Goal: Register for event/course

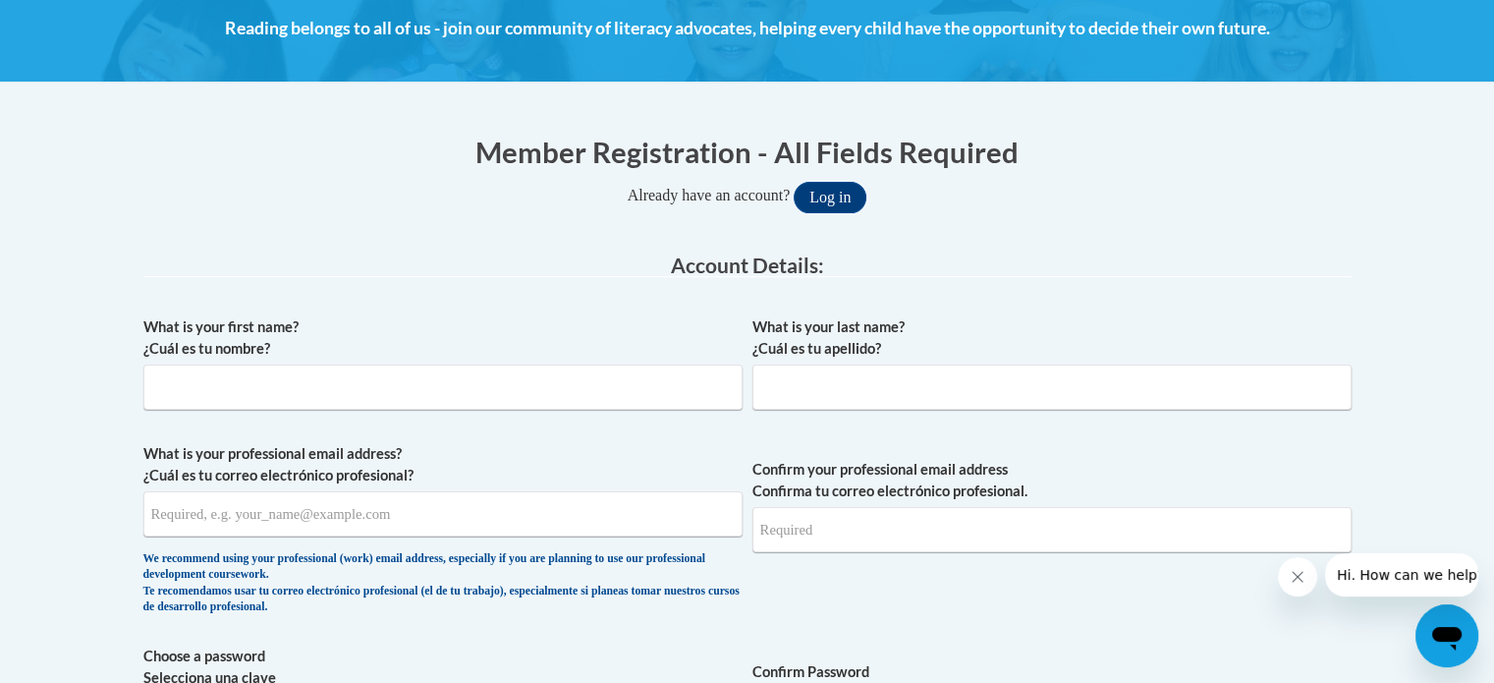
scroll to position [300, 0]
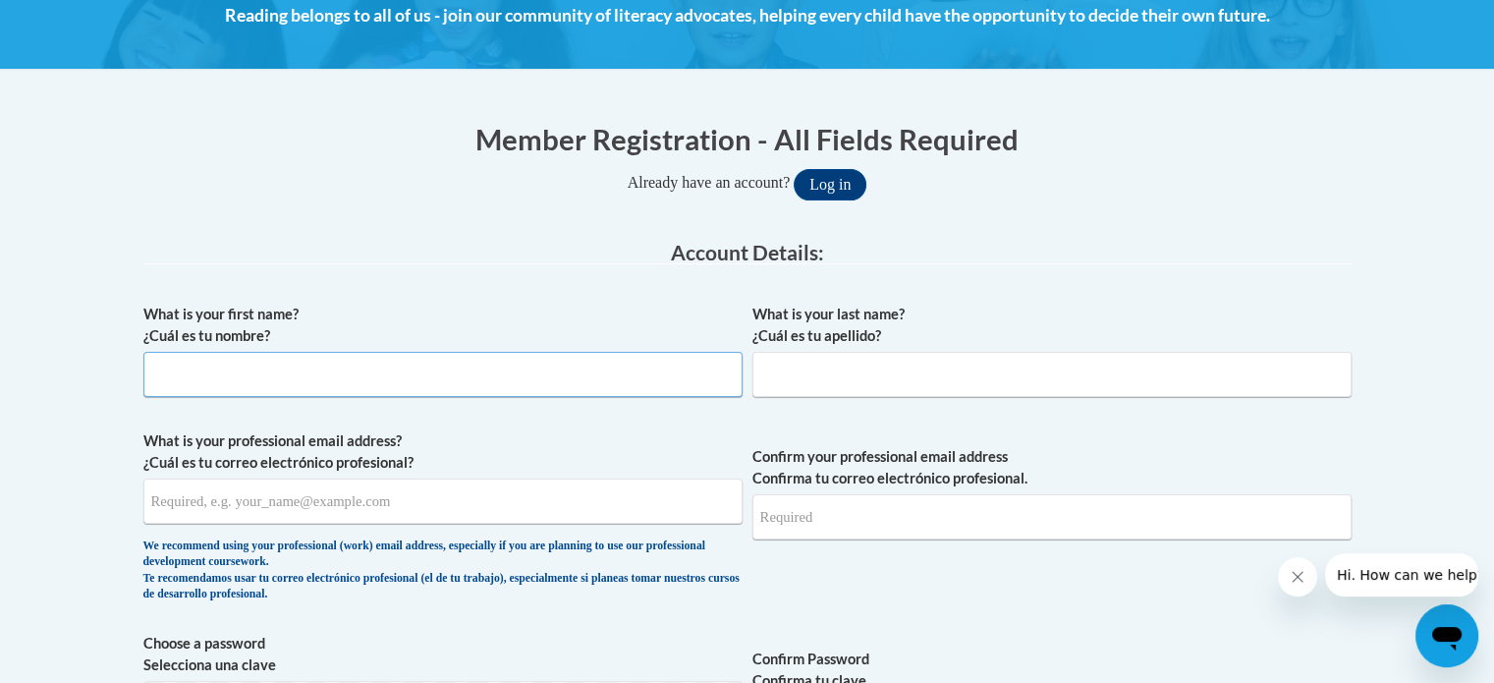
click at [342, 384] on input "What is your first name? ¿Cuál es tu nombre?" at bounding box center [442, 374] width 599 height 45
click at [342, 384] on input "J" at bounding box center [442, 374] width 599 height 45
type input "Jean"
type input "Cieczka"
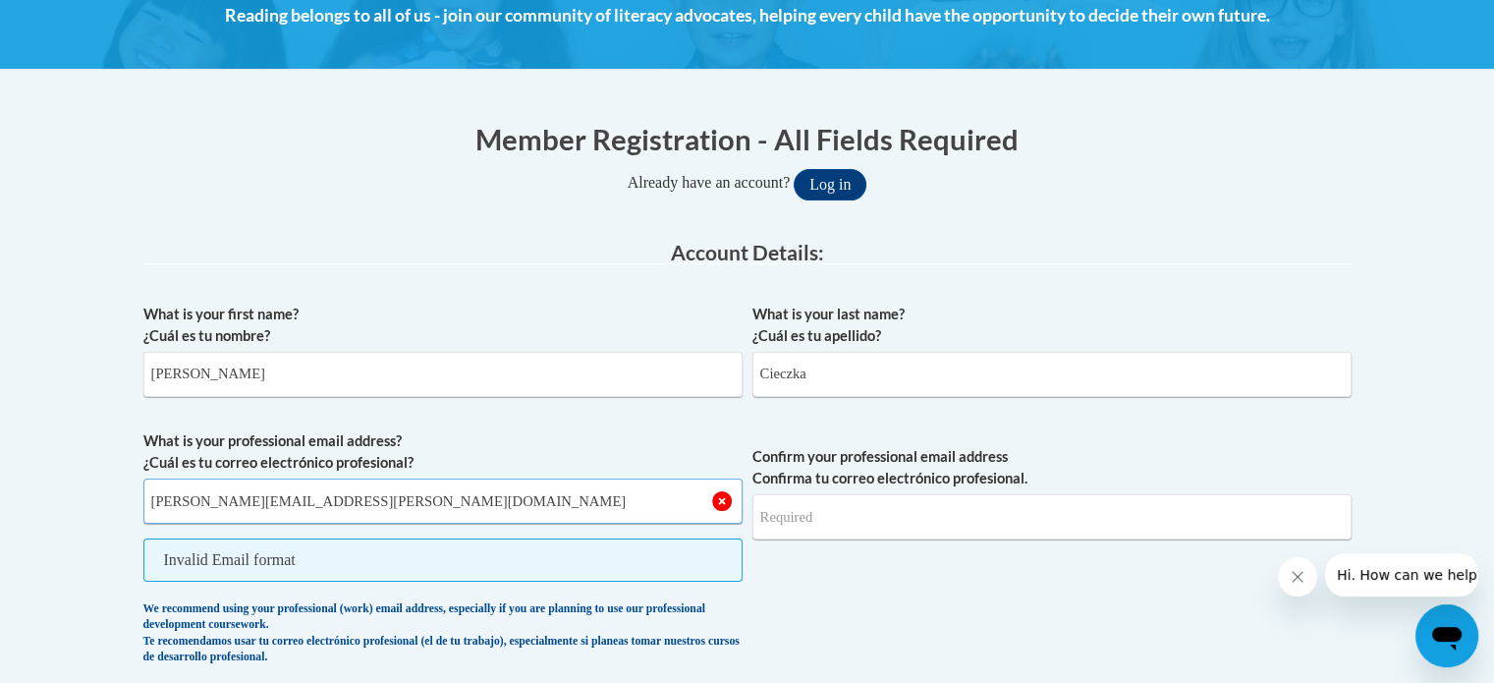
type input "jean.cieczka@rusd.org"
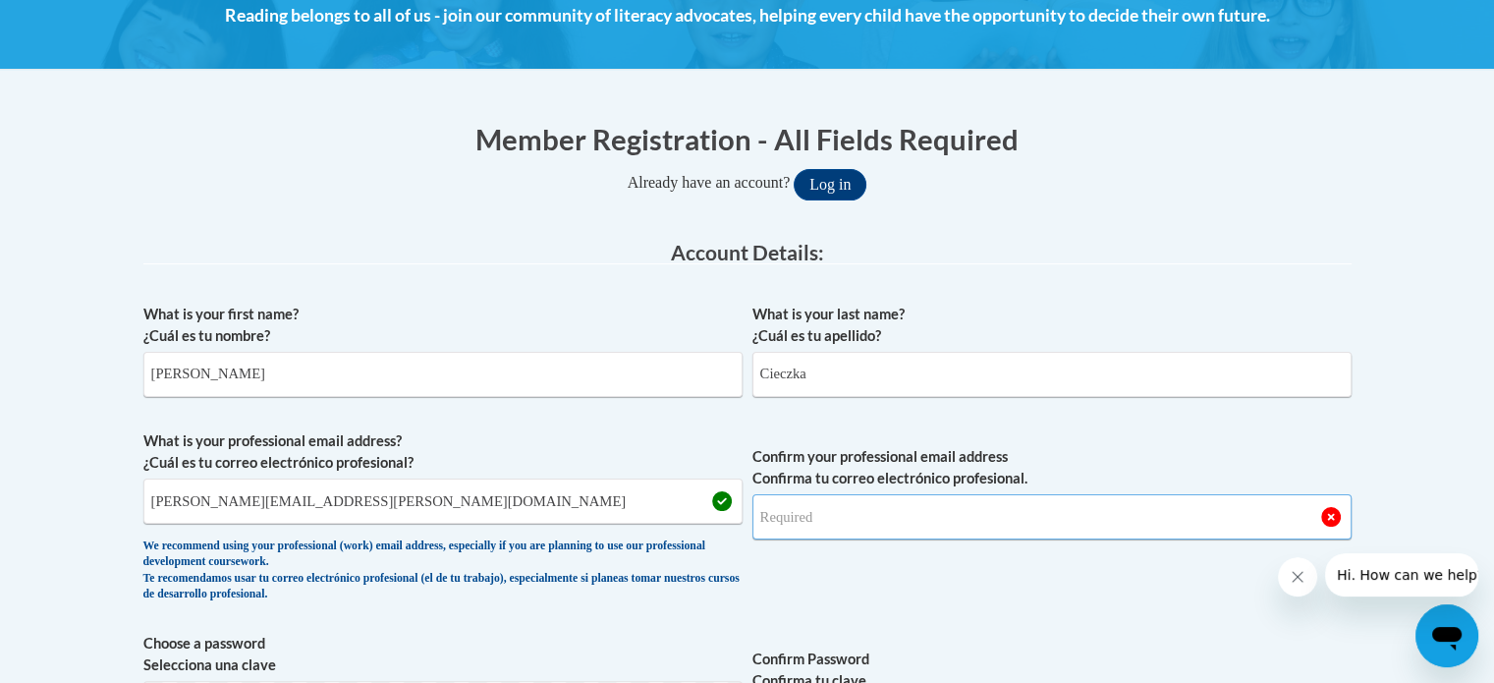
click at [808, 533] on input "Confirm your professional email address Confirma tu correo electrónico profesio…" at bounding box center [1052, 516] width 599 height 45
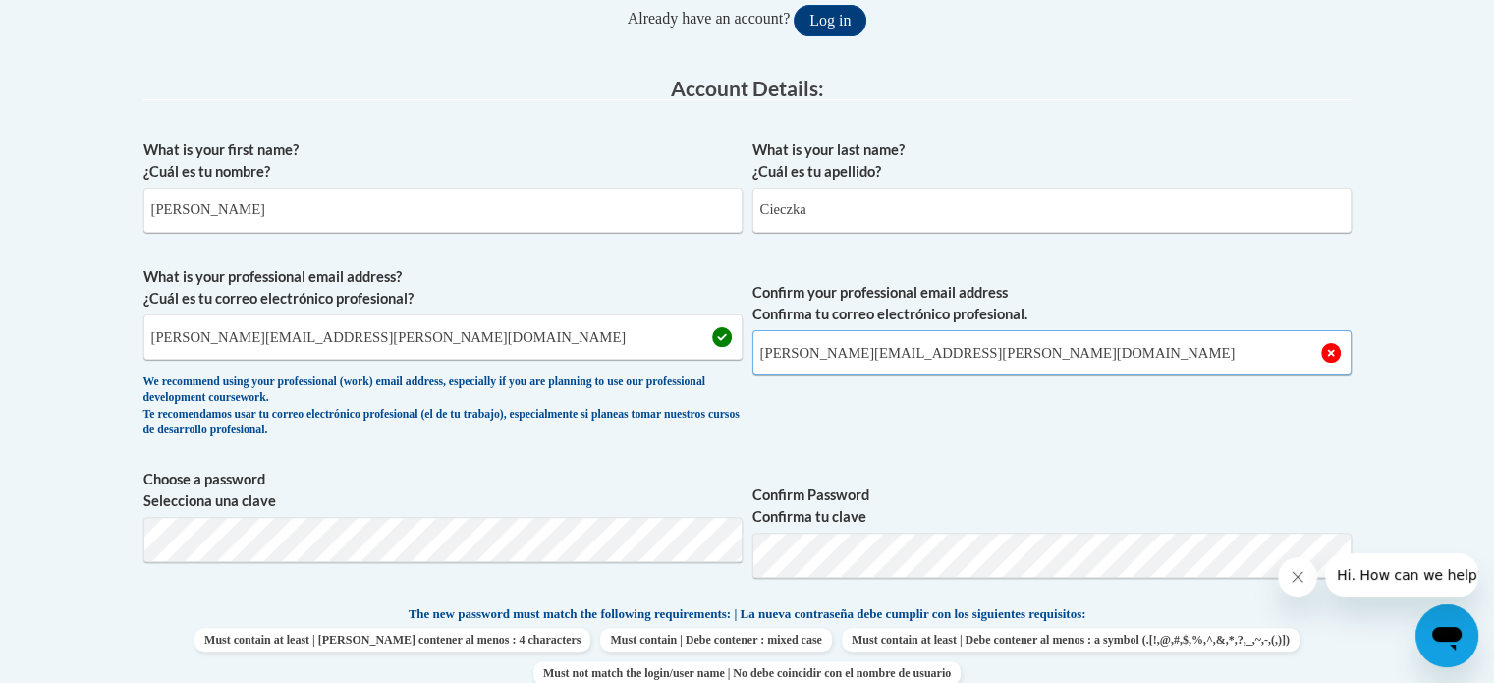
scroll to position [479, 0]
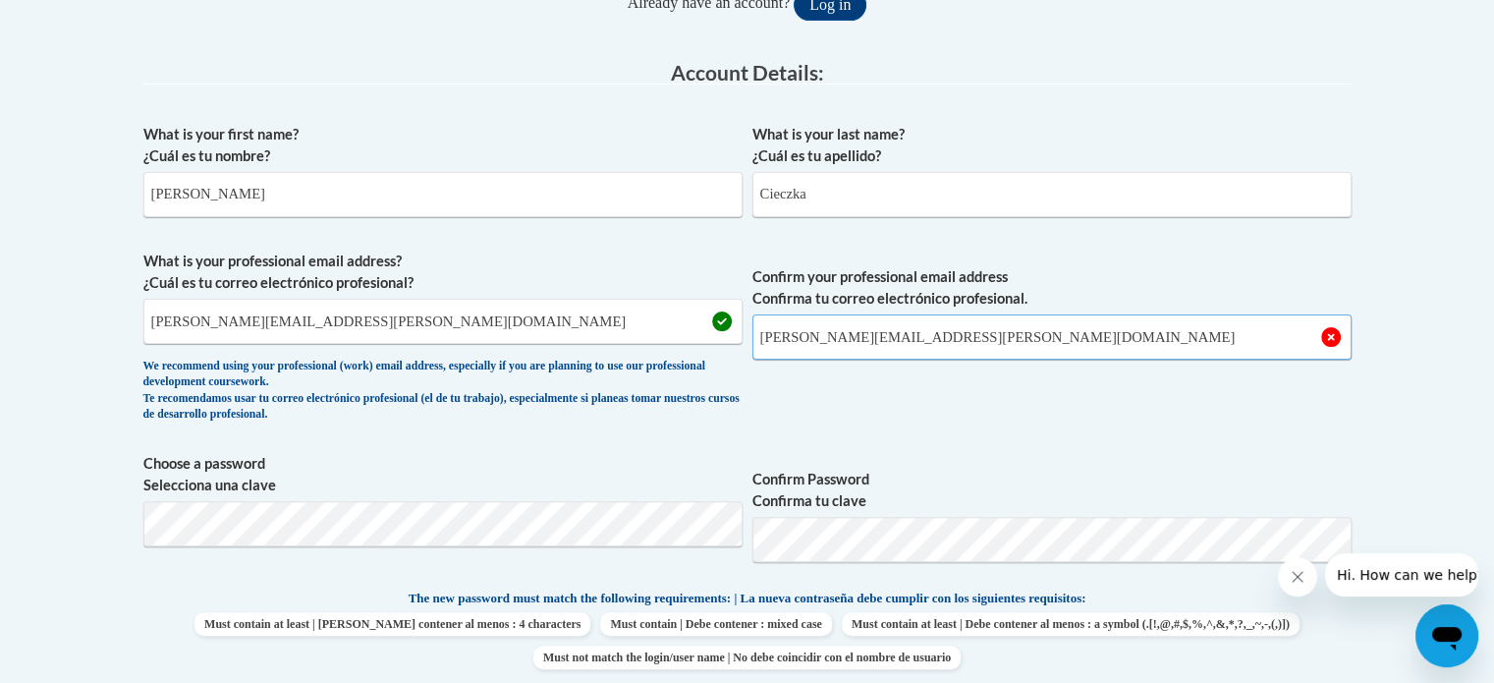
type input "jean.cieczka@rusd.org"
click at [448, 449] on div "What is your first name? ¿Cuál es tu nombre? Jean What is your last name? ¿Cuál…" at bounding box center [747, 562] width 1208 height 896
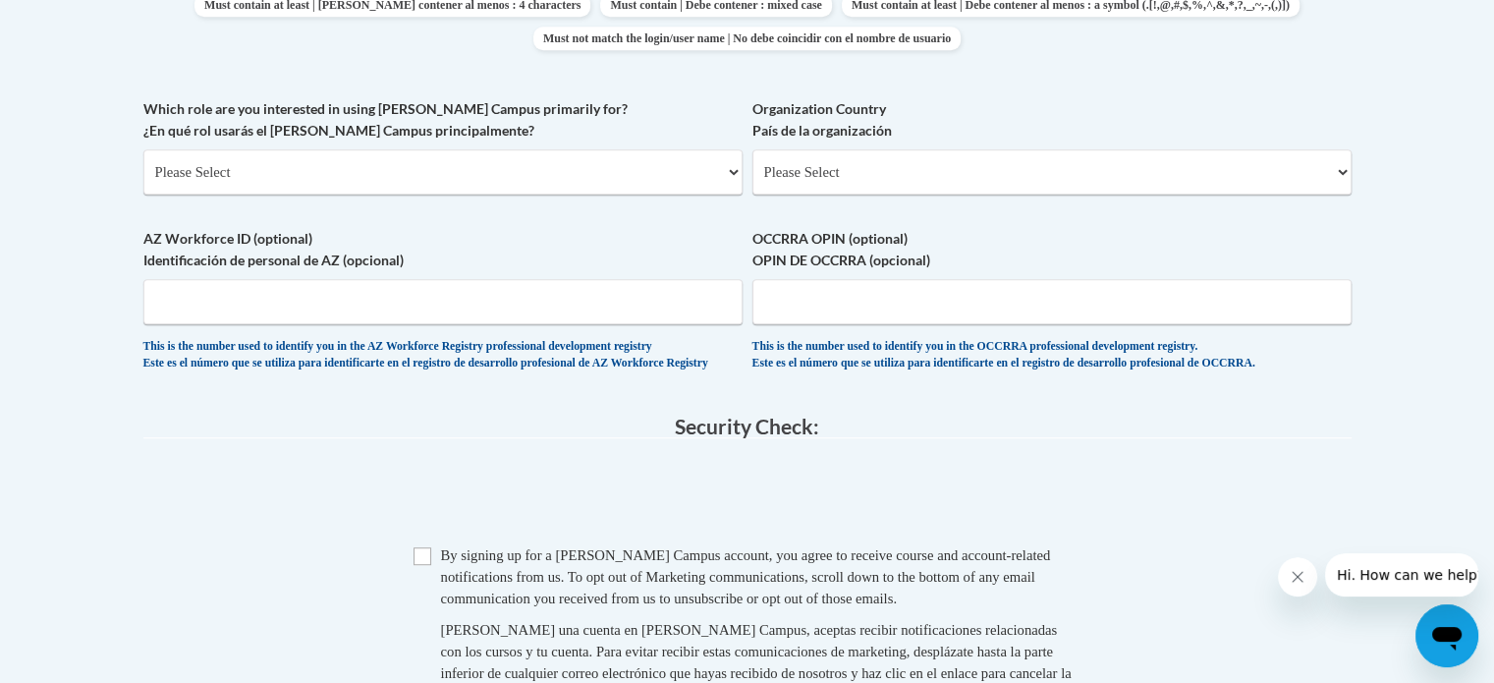
scroll to position [1100, 0]
click at [733, 167] on select "Please Select College/University | Colegio/Universidad Community/Nonprofit Part…" at bounding box center [442, 169] width 599 height 45
select select "fbf2d438-af2f-41f8-98f1-81c410e29de3"
click at [143, 147] on select "Please Select College/University | Colegio/Universidad Community/Nonprofit Part…" at bounding box center [442, 169] width 599 height 45
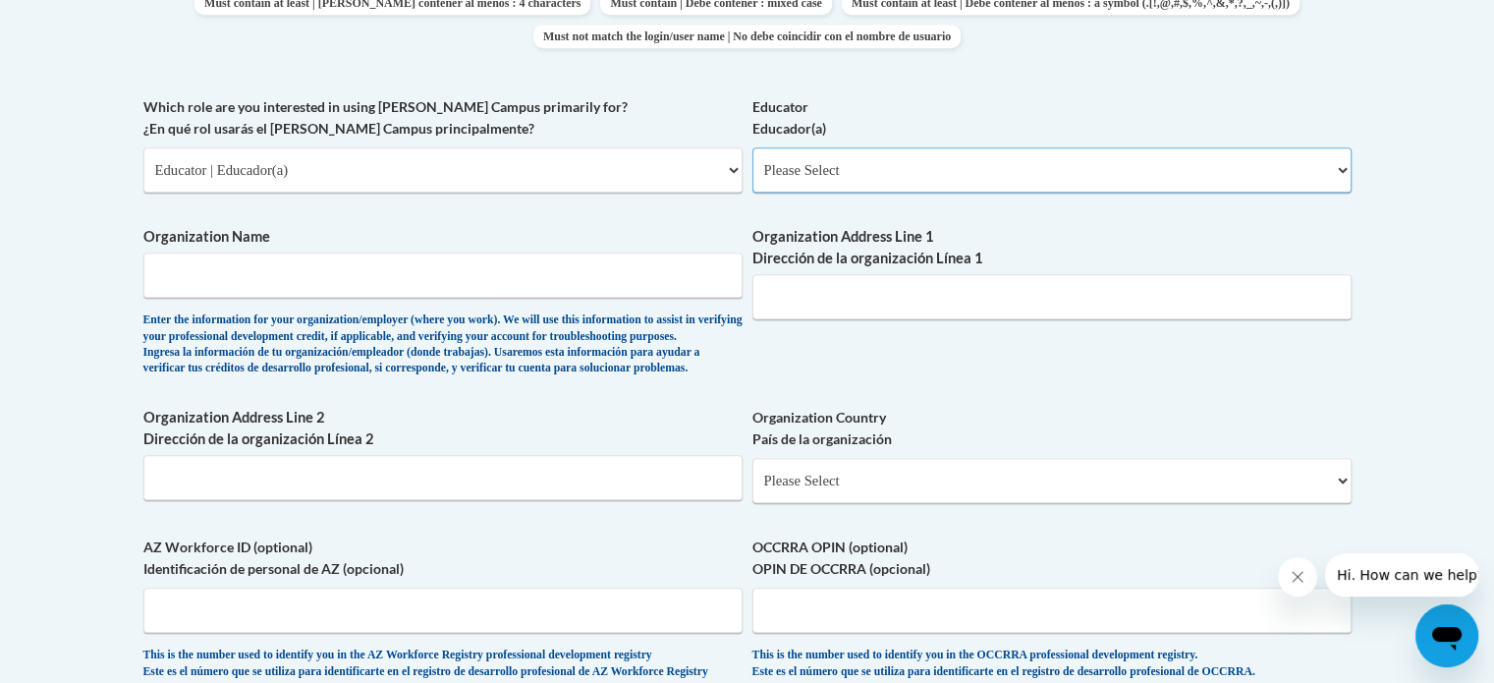
click at [868, 172] on select "Please Select Early Learning/Daycare Teacher/Family Home Care Provider | Maestr…" at bounding box center [1052, 169] width 599 height 45
select select "8e40623d-54d0-45cd-9f92-5df65cd3f8cf"
click at [753, 147] on select "Please Select Early Learning/Daycare Teacher/Family Home Care Provider | Maestr…" at bounding box center [1052, 169] width 599 height 45
click at [579, 278] on input "Organization Name" at bounding box center [442, 274] width 599 height 45
type input "Racine Unifed School District"
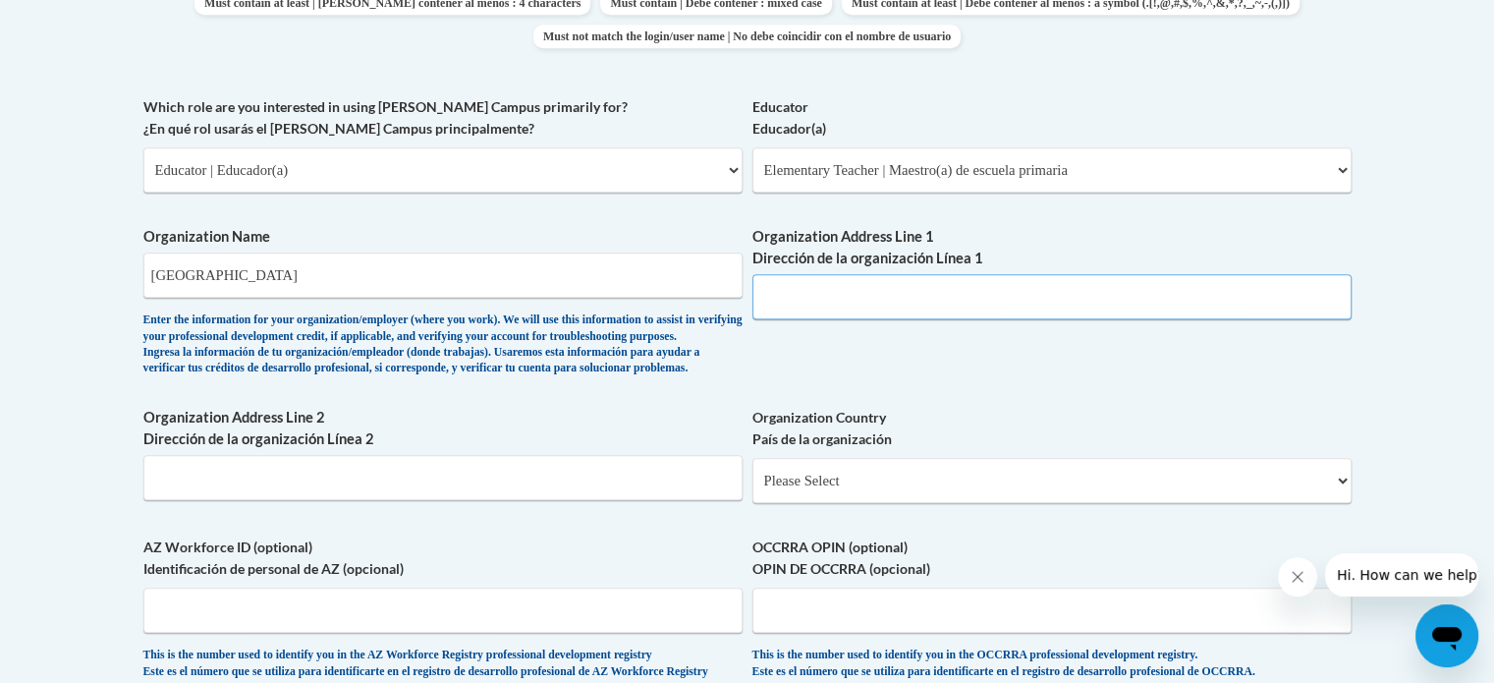
click at [806, 294] on input "Organization Address Line 1 Dirección de la organización Línea 1" at bounding box center [1052, 296] width 599 height 45
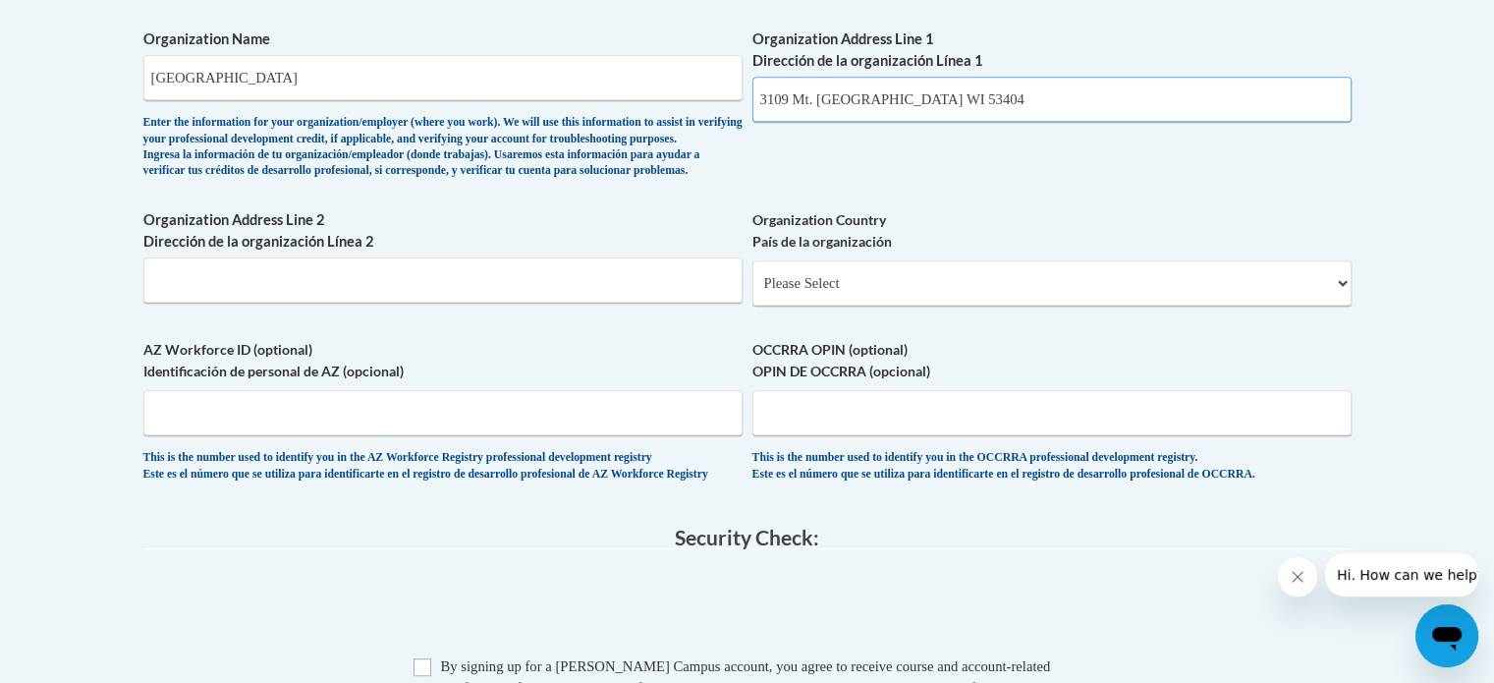
scroll to position [1299, 0]
type input "3109 Mt. Pleasant St. Racine WI 53404"
click at [1340, 305] on select "Please Select United States | Estados Unidos Outside of the United States | Fue…" at bounding box center [1052, 281] width 599 height 45
select select "ad49bcad-a171-4b2e-b99c-48b446064914"
click at [753, 291] on select "Please Select United States | Estados Unidos Outside of the United States | Fue…" at bounding box center [1052, 281] width 599 height 45
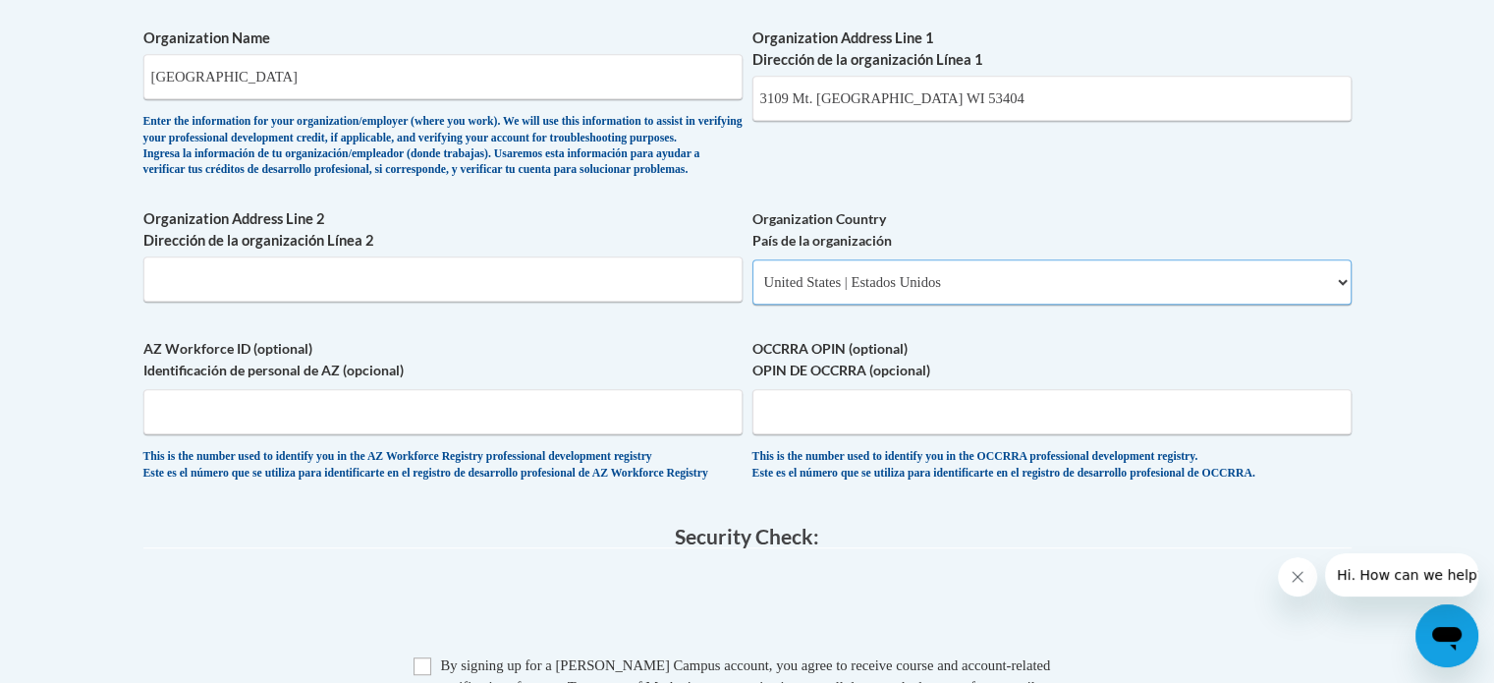
select select
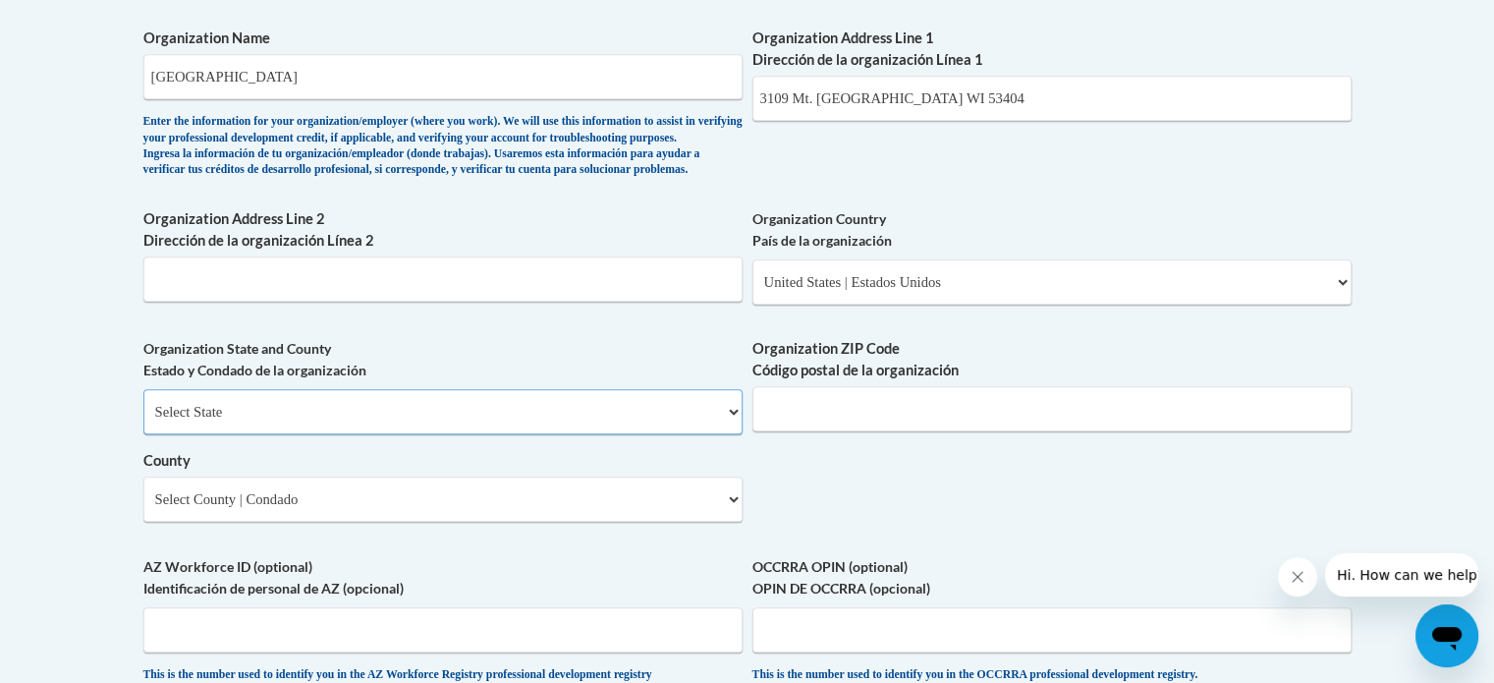
click at [729, 434] on select "Select State Alabama Alaska Arizona Arkansas California Colorado Connecticut De…" at bounding box center [442, 411] width 599 height 45
select select "Wisconsin"
click at [143, 420] on select "Select State Alabama Alaska Arizona Arkansas California Colorado Connecticut De…" at bounding box center [442, 411] width 599 height 45
click at [820, 431] on input "Organization ZIP Code Código postal de la organización" at bounding box center [1052, 408] width 599 height 45
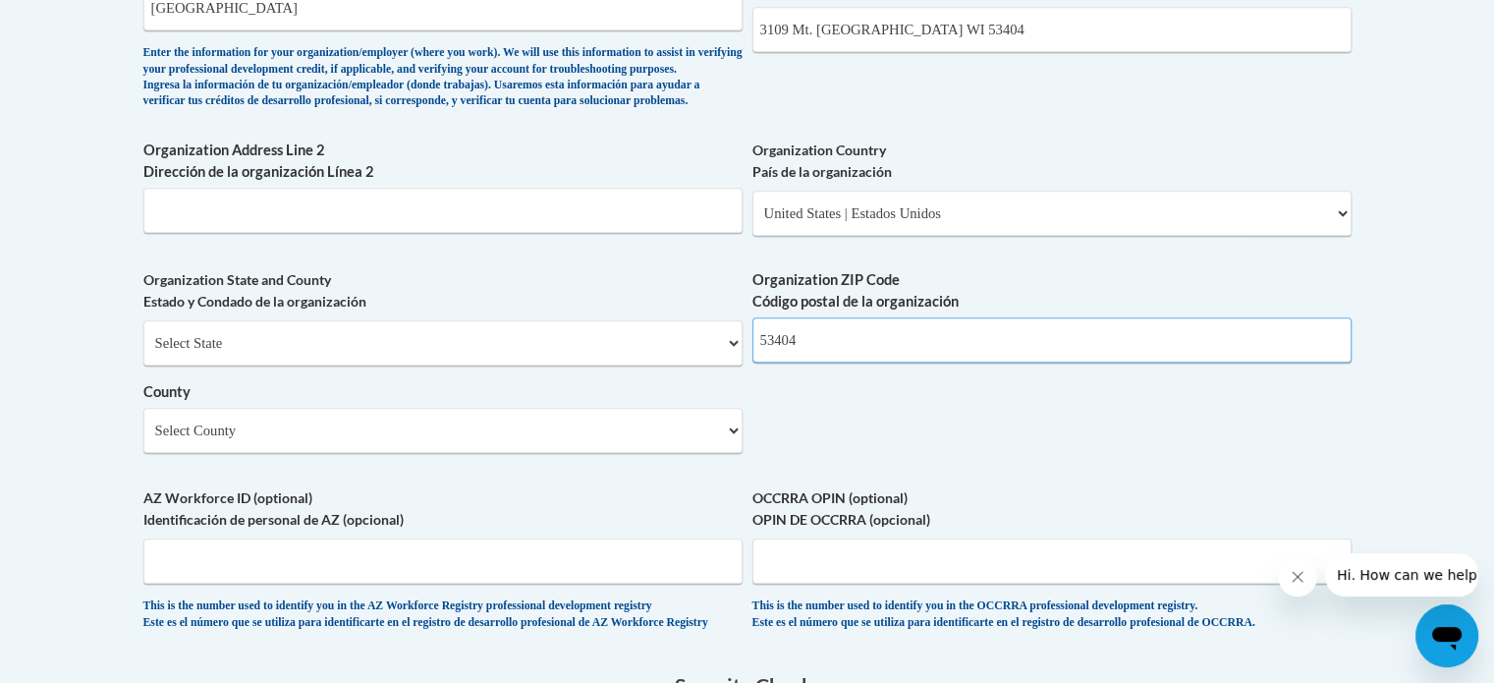
scroll to position [1414, 0]
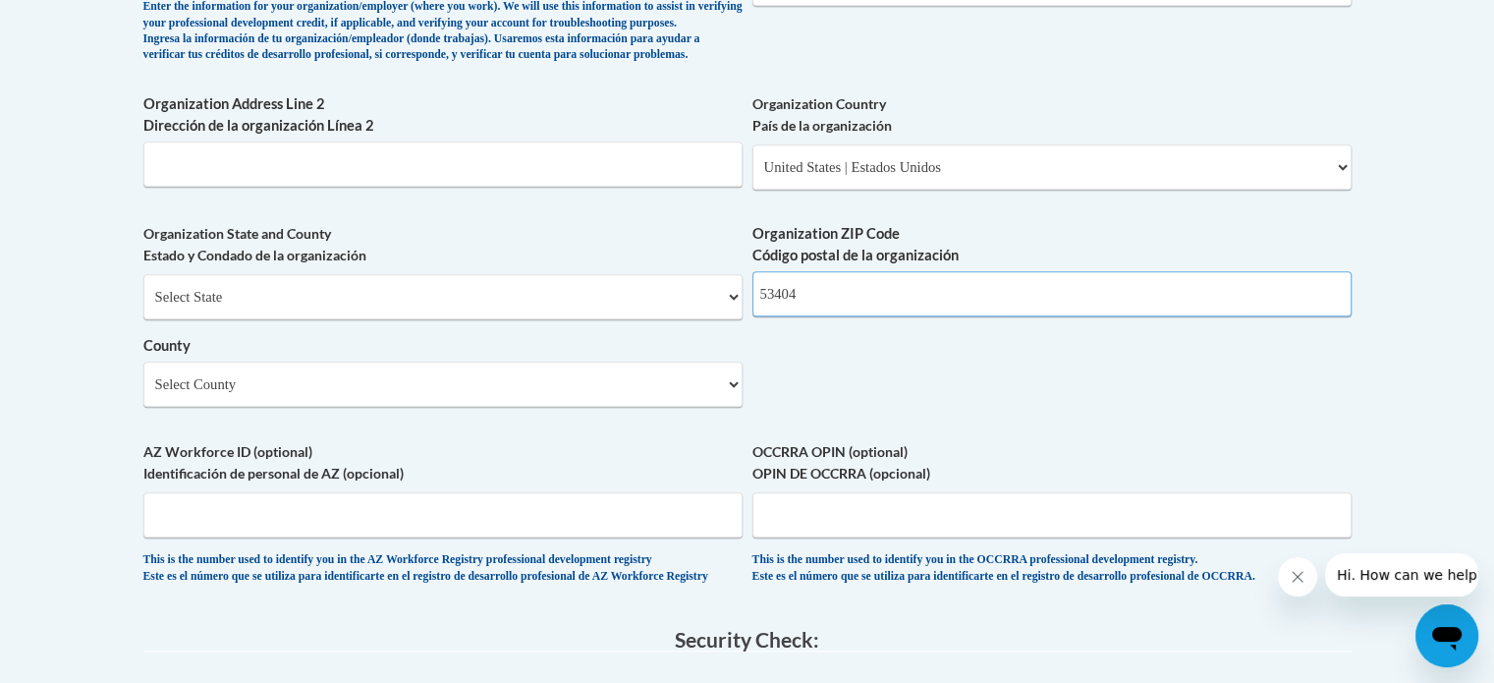
type input "53404"
click at [729, 407] on select "Select County Adams Ashland Barron Bayfield Brown Buffalo Burnett Calumet Chipp…" at bounding box center [442, 384] width 599 height 45
select select "Racine"
click at [143, 394] on select "Select County Adams Ashland Barron Bayfield Brown Buffalo Burnett Calumet Chipp…" at bounding box center [442, 384] width 599 height 45
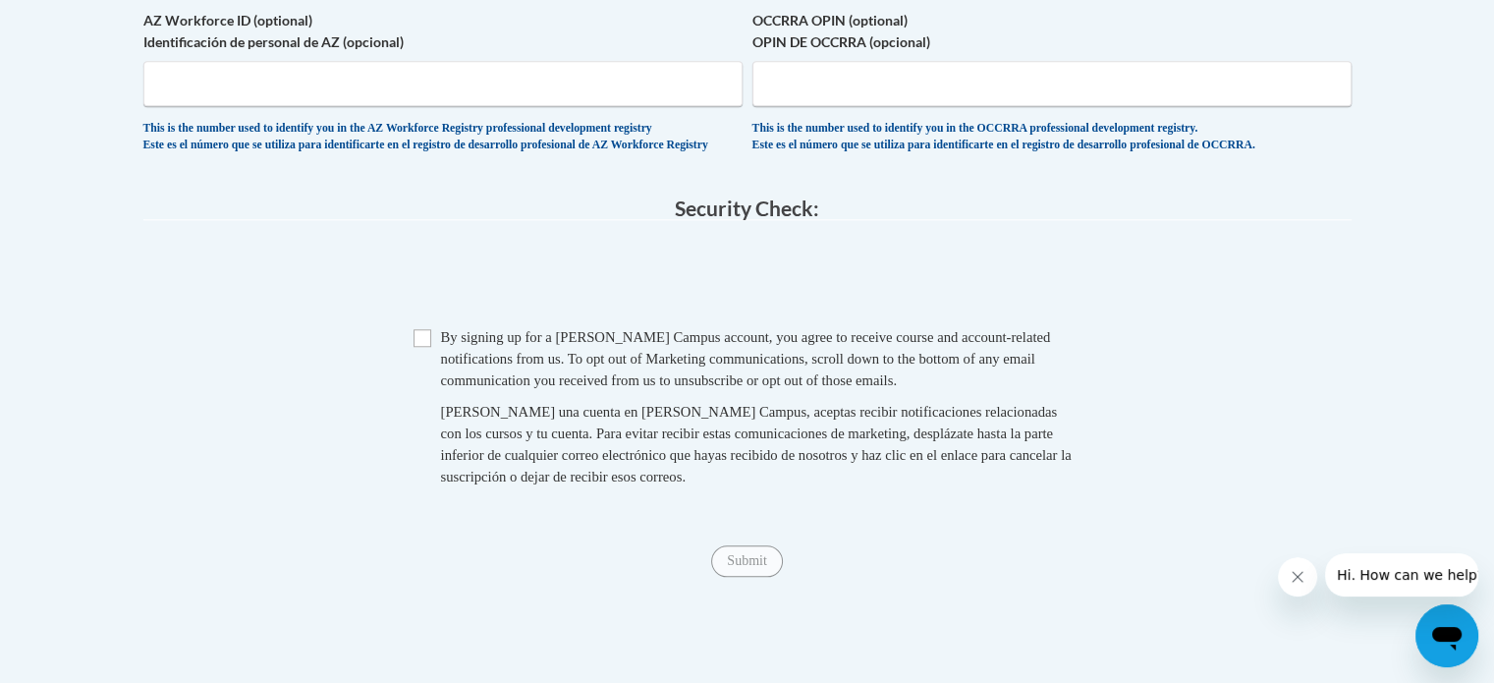
scroll to position [1852, 0]
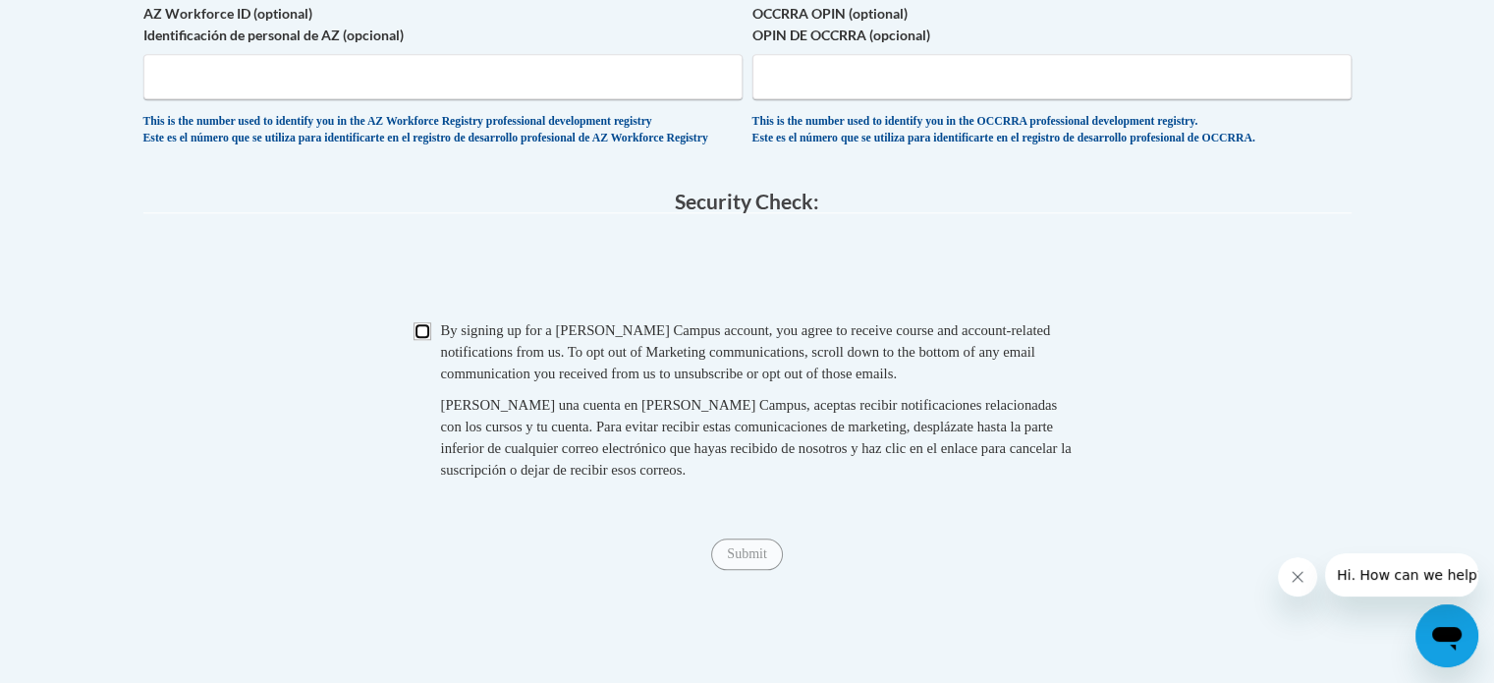
click at [421, 340] on input "Checkbox" at bounding box center [423, 331] width 18 height 18
checkbox input "true"
click at [745, 570] on input "Submit" at bounding box center [746, 553] width 71 height 31
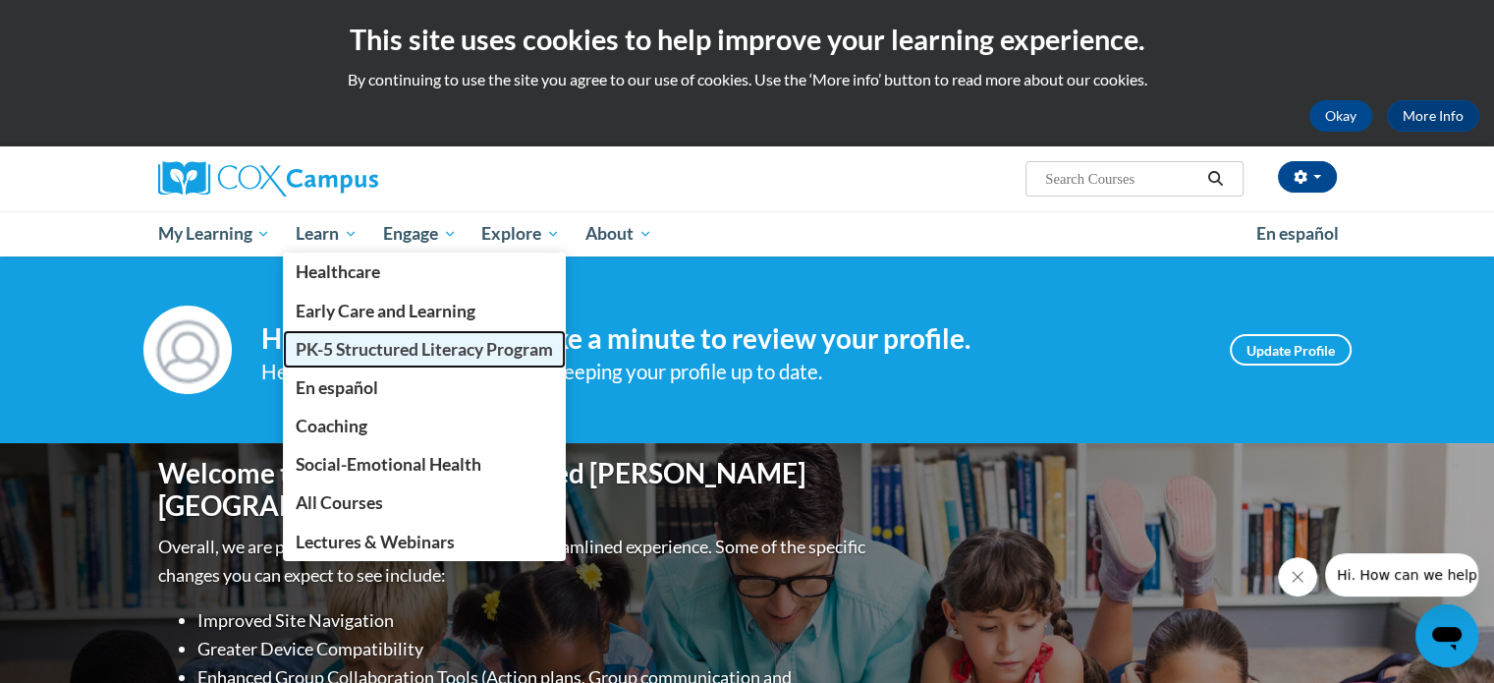
click at [332, 341] on span "PK-5 Structured Literacy Program" at bounding box center [424, 349] width 257 height 21
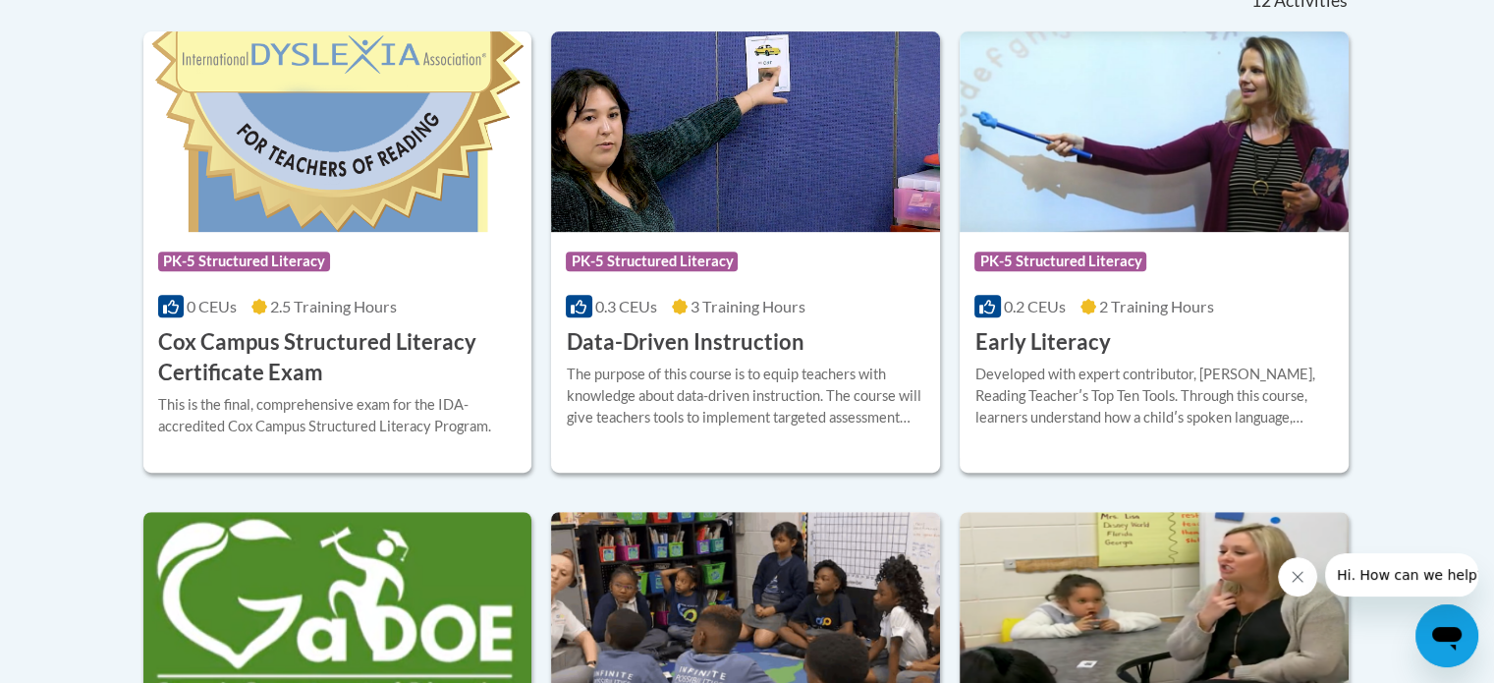
scroll to position [857, 0]
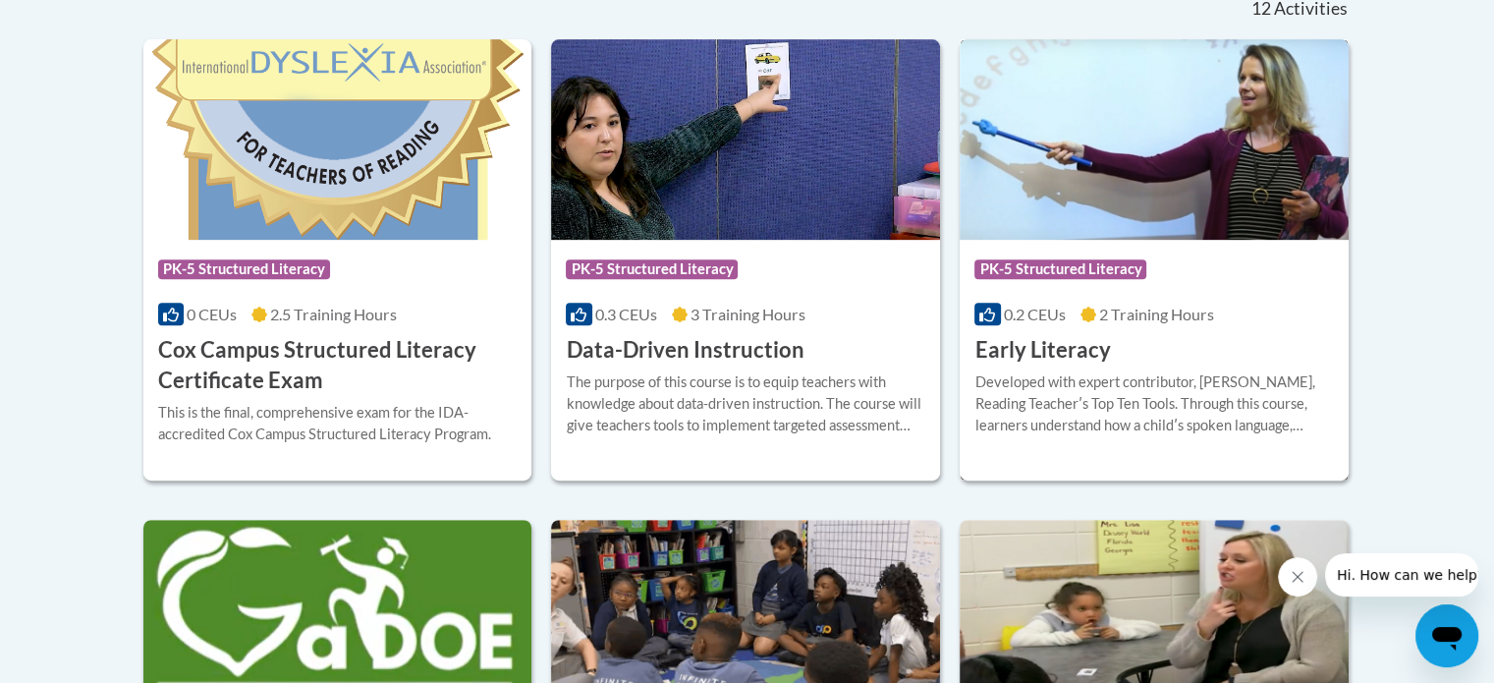
click at [1112, 163] on img at bounding box center [1154, 139] width 389 height 200
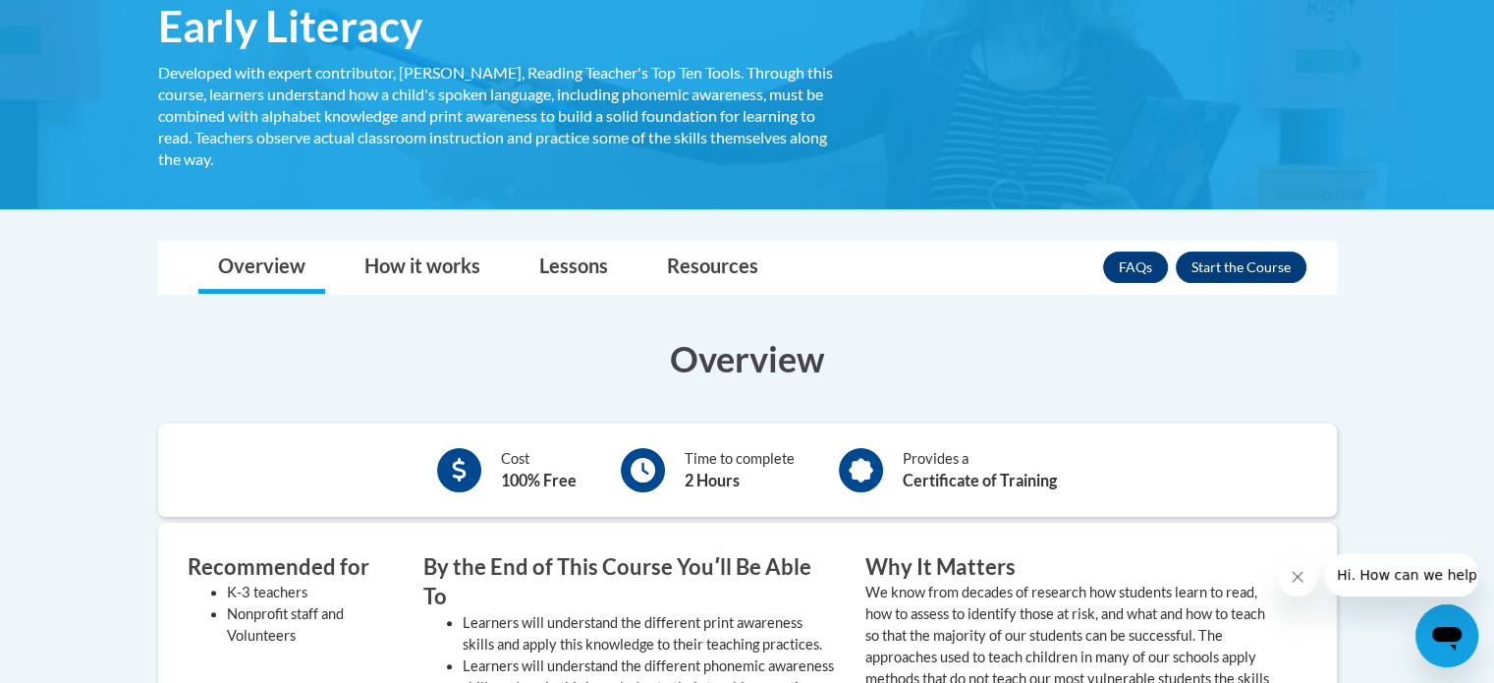
scroll to position [359, 0]
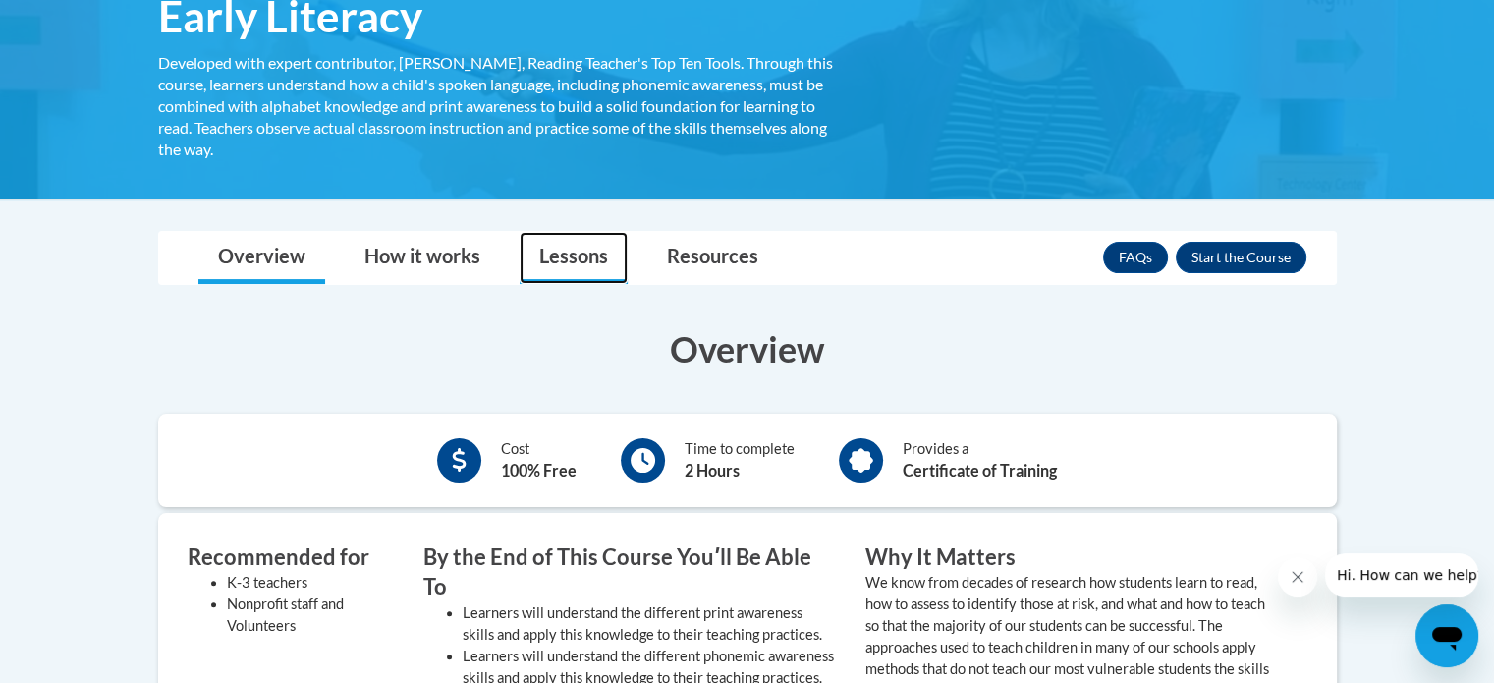
click at [572, 260] on link "Lessons" at bounding box center [574, 258] width 108 height 52
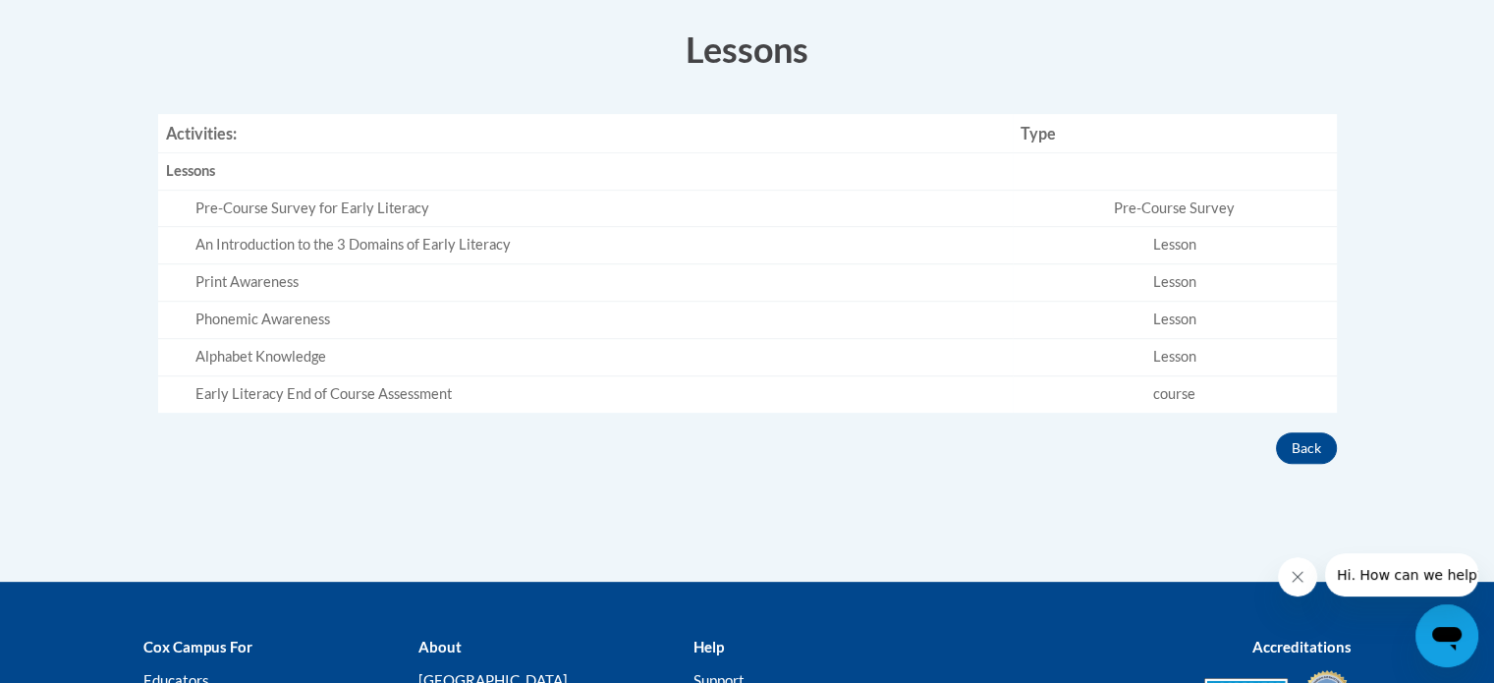
scroll to position [669, 0]
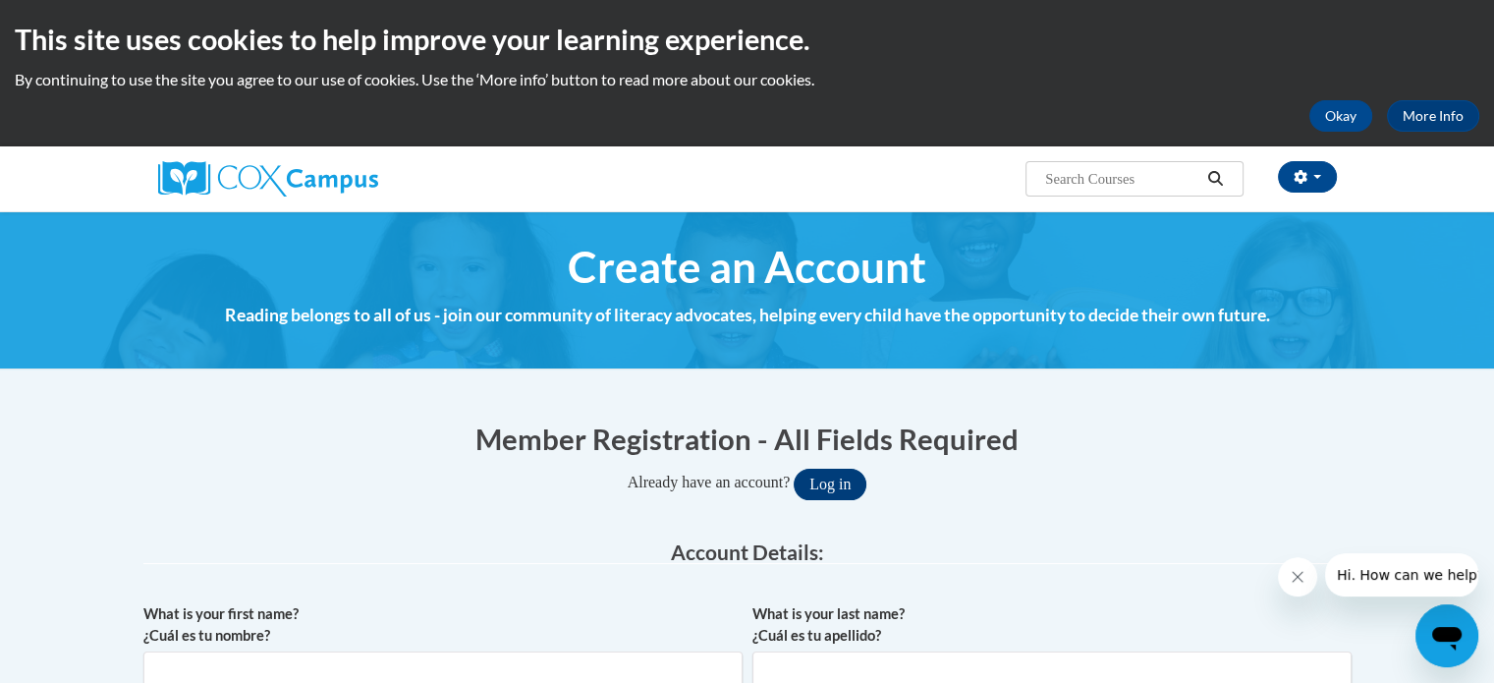
type input "jean.cieczka@rusd.org"
click at [853, 474] on button "Log in" at bounding box center [830, 484] width 73 height 31
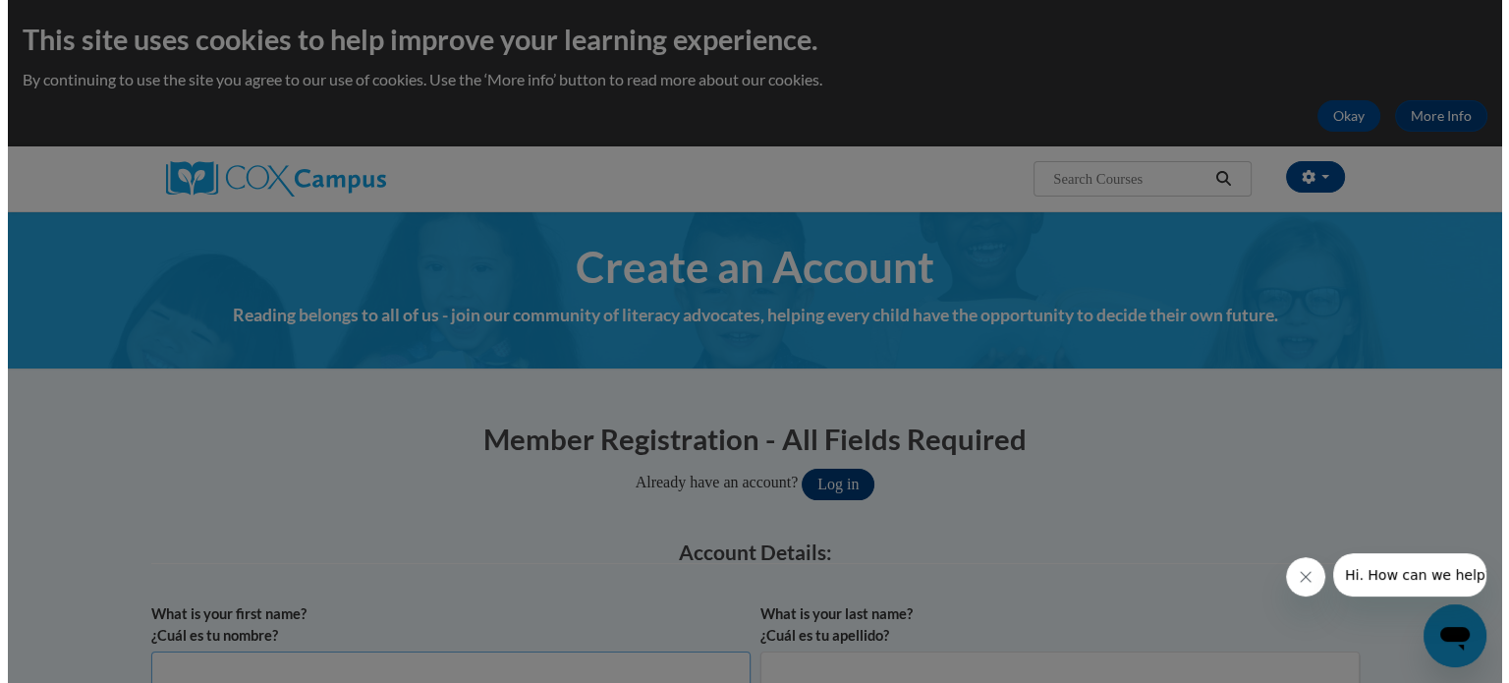
scroll to position [12, 0]
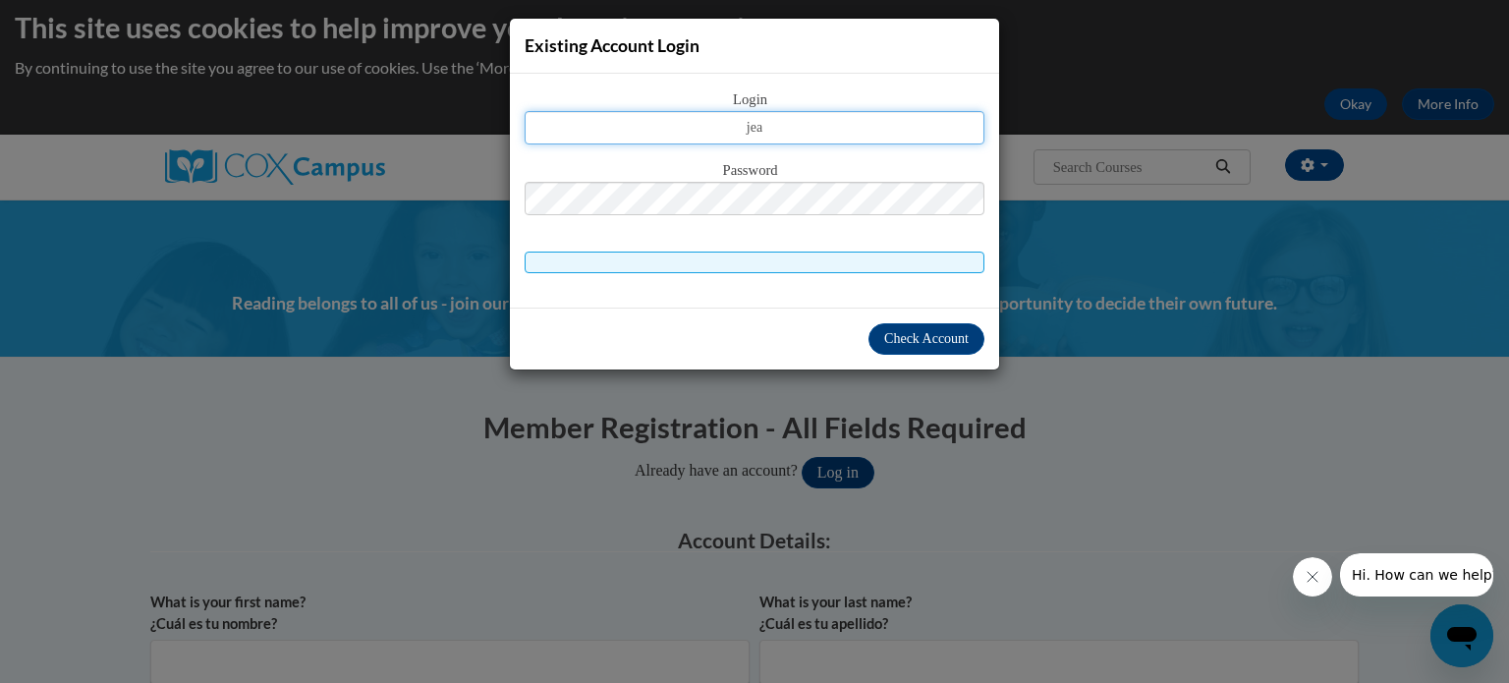
type input "jean.cieczka@rusd.org"
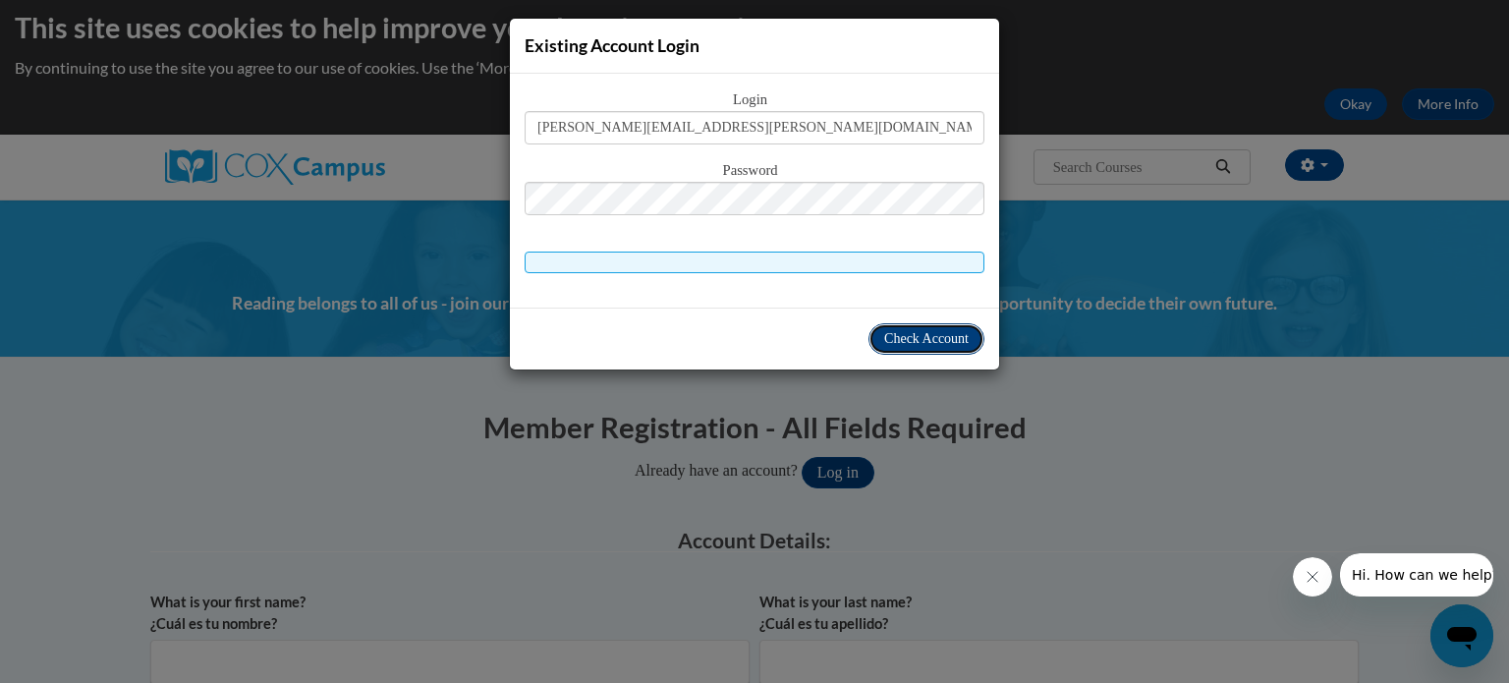
click at [922, 345] on button "Check Account" at bounding box center [926, 338] width 116 height 31
click at [919, 334] on span "Check Account" at bounding box center [926, 338] width 84 height 15
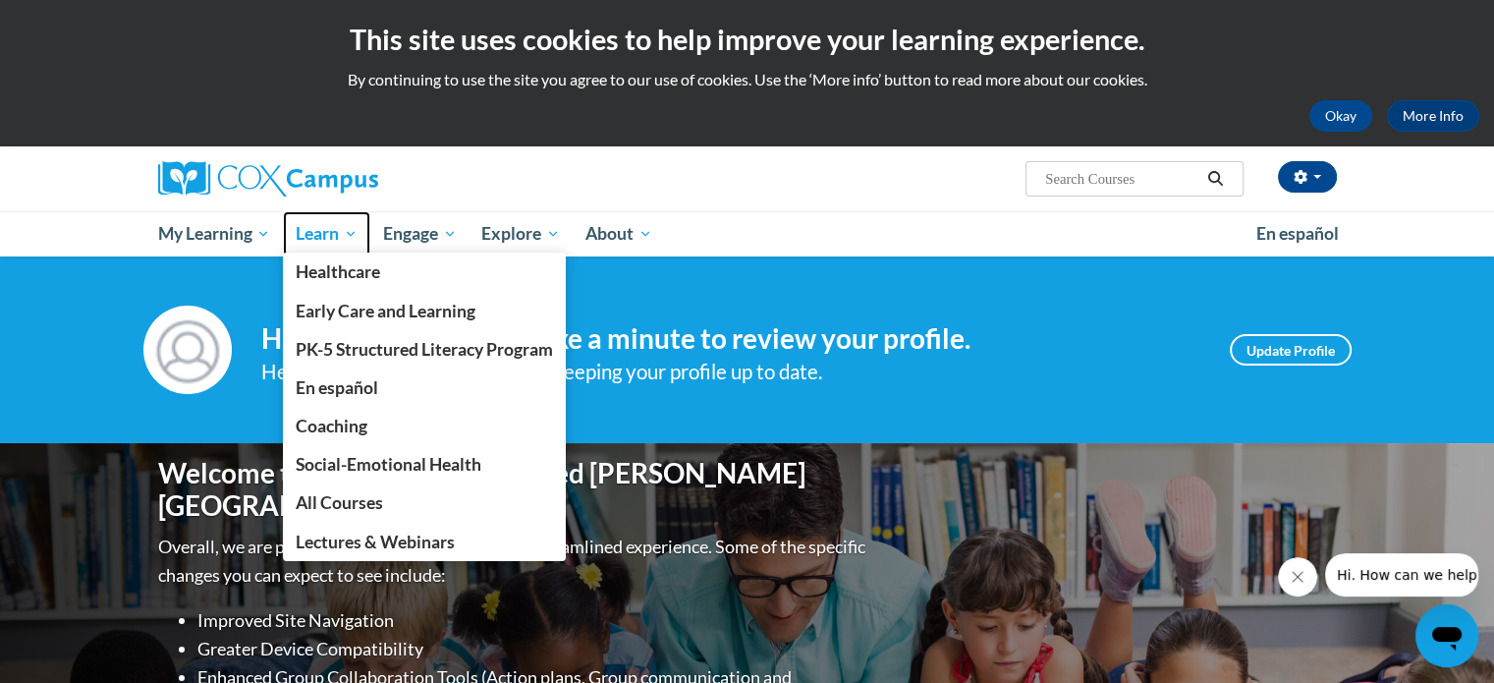
click at [307, 218] on link "Learn" at bounding box center [326, 233] width 87 height 45
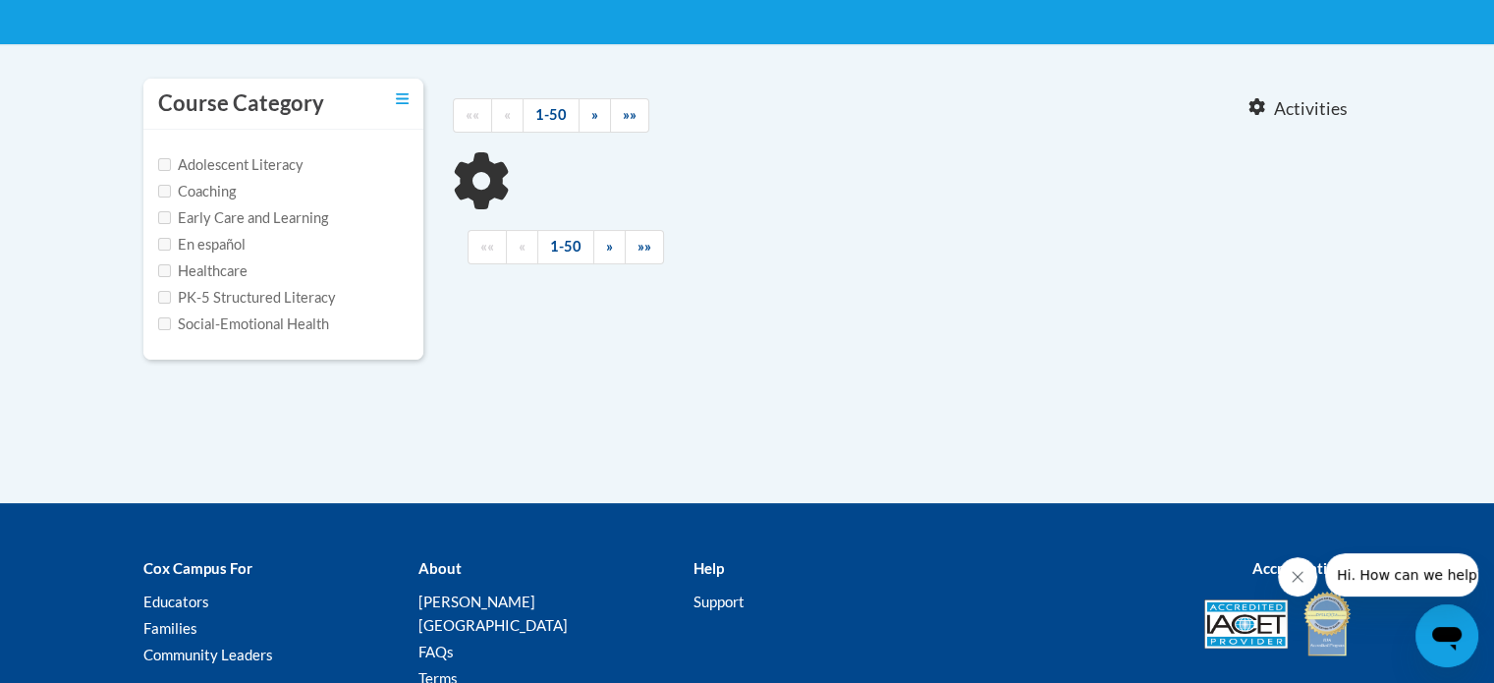
scroll to position [381, 0]
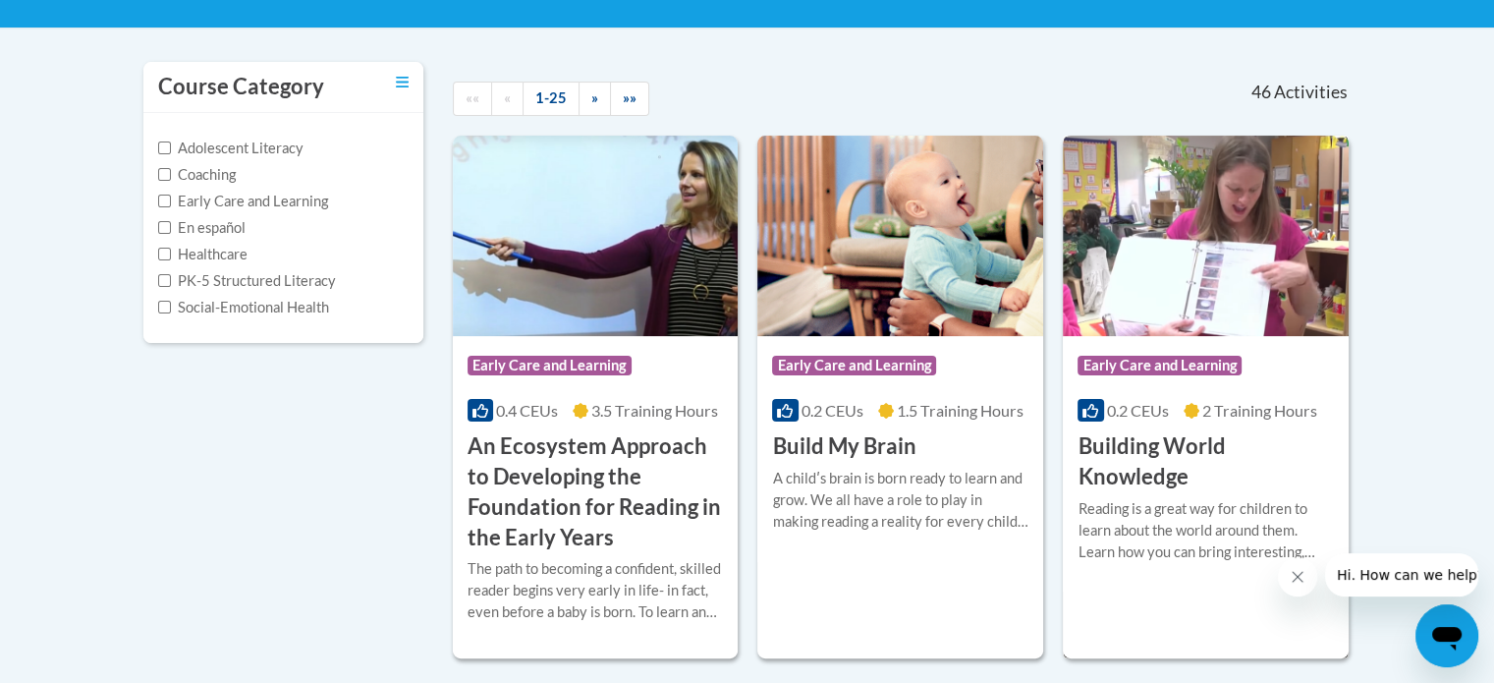
click at [1231, 369] on span "Early Care and Learning" at bounding box center [1160, 366] width 164 height 20
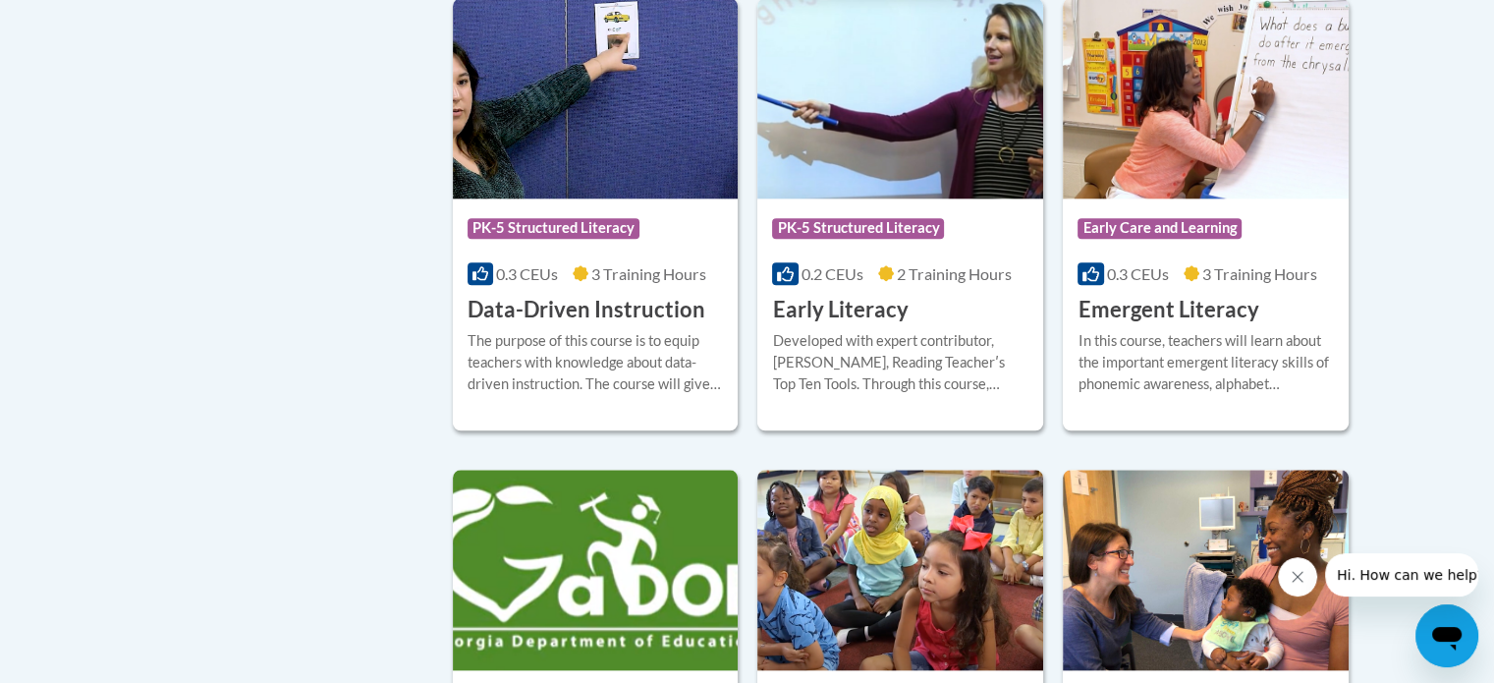
scroll to position [2155, 0]
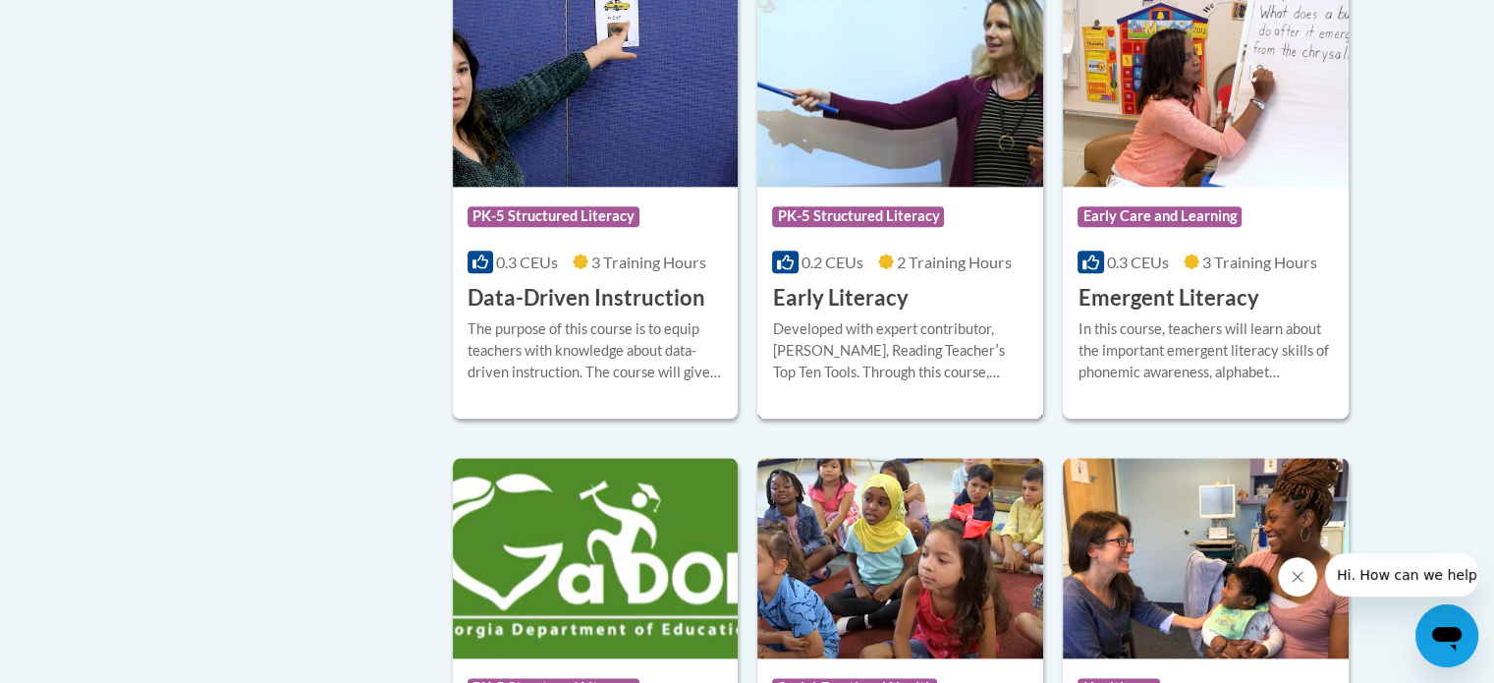
click at [873, 173] on img at bounding box center [900, 86] width 286 height 200
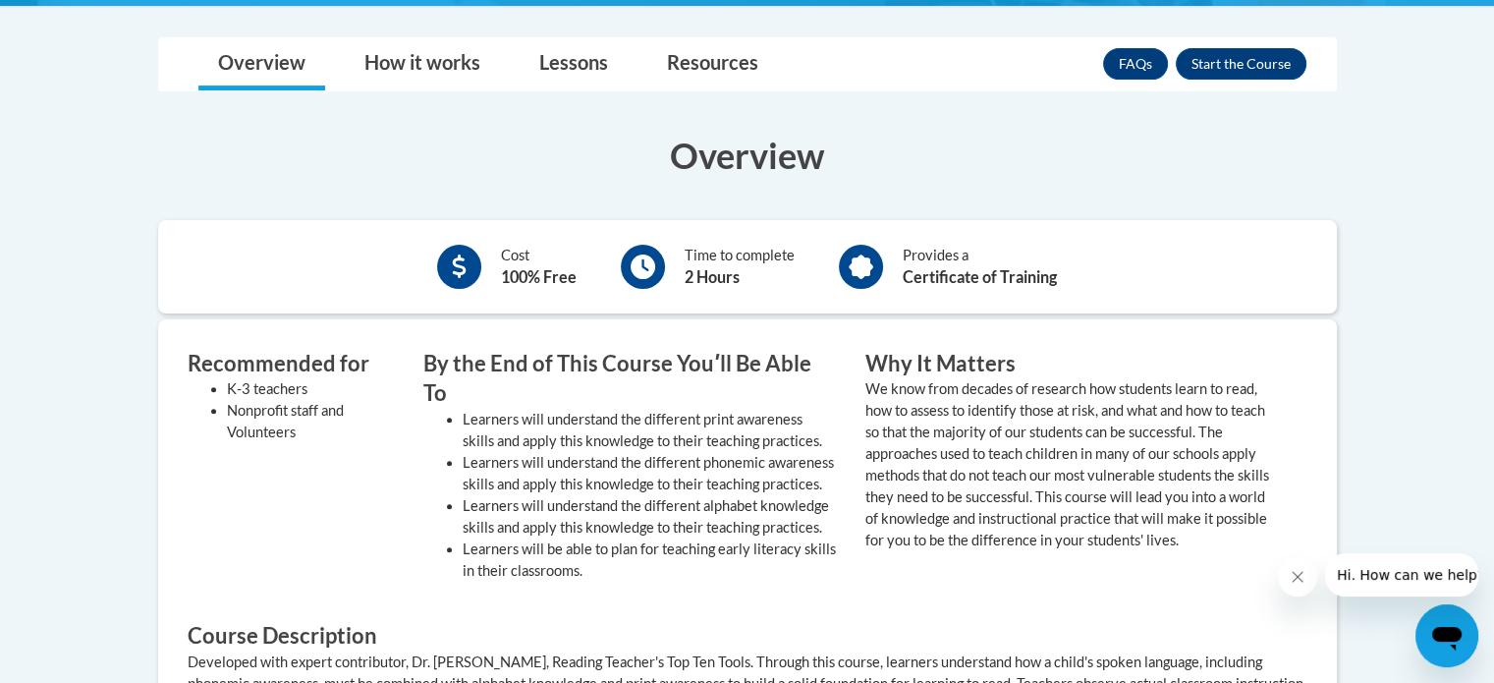
scroll to position [560, 0]
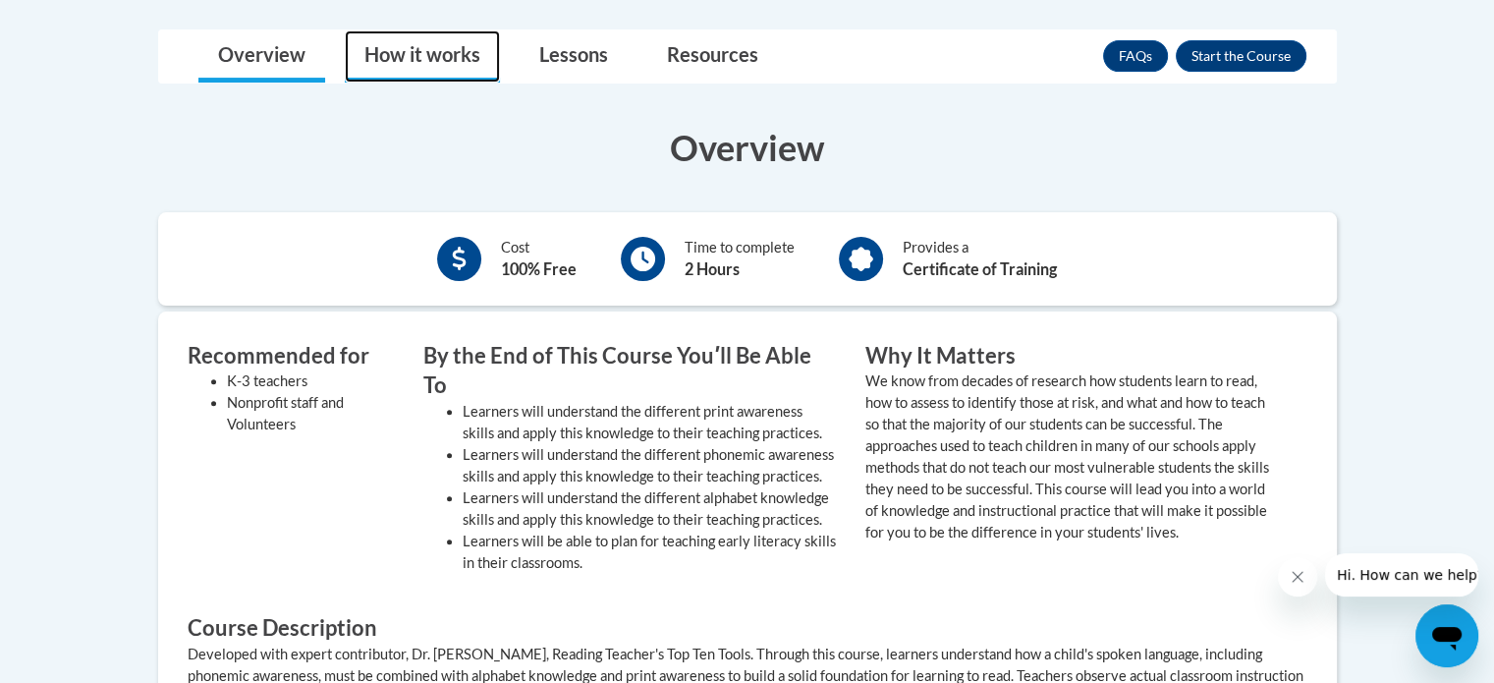
click at [432, 58] on link "How it works" at bounding box center [422, 56] width 155 height 52
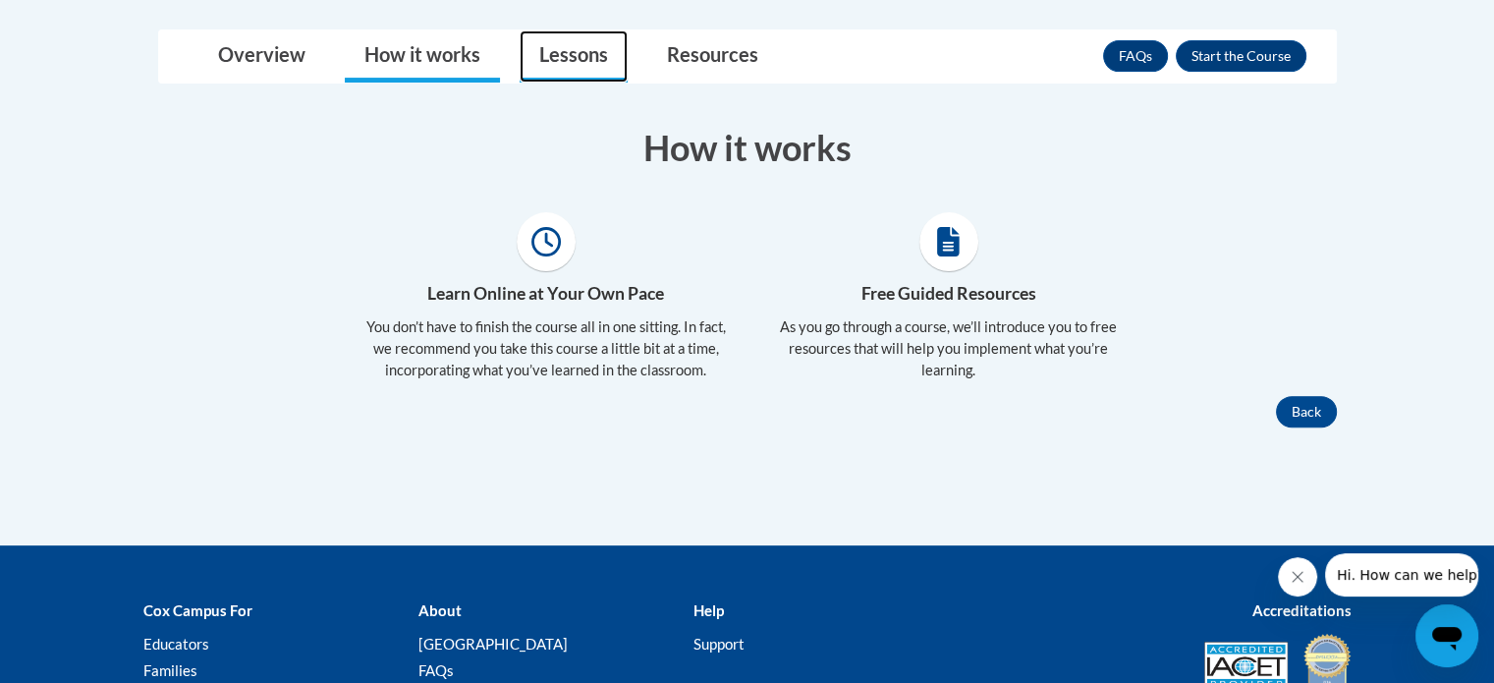
click at [550, 76] on link "Lessons" at bounding box center [574, 56] width 108 height 52
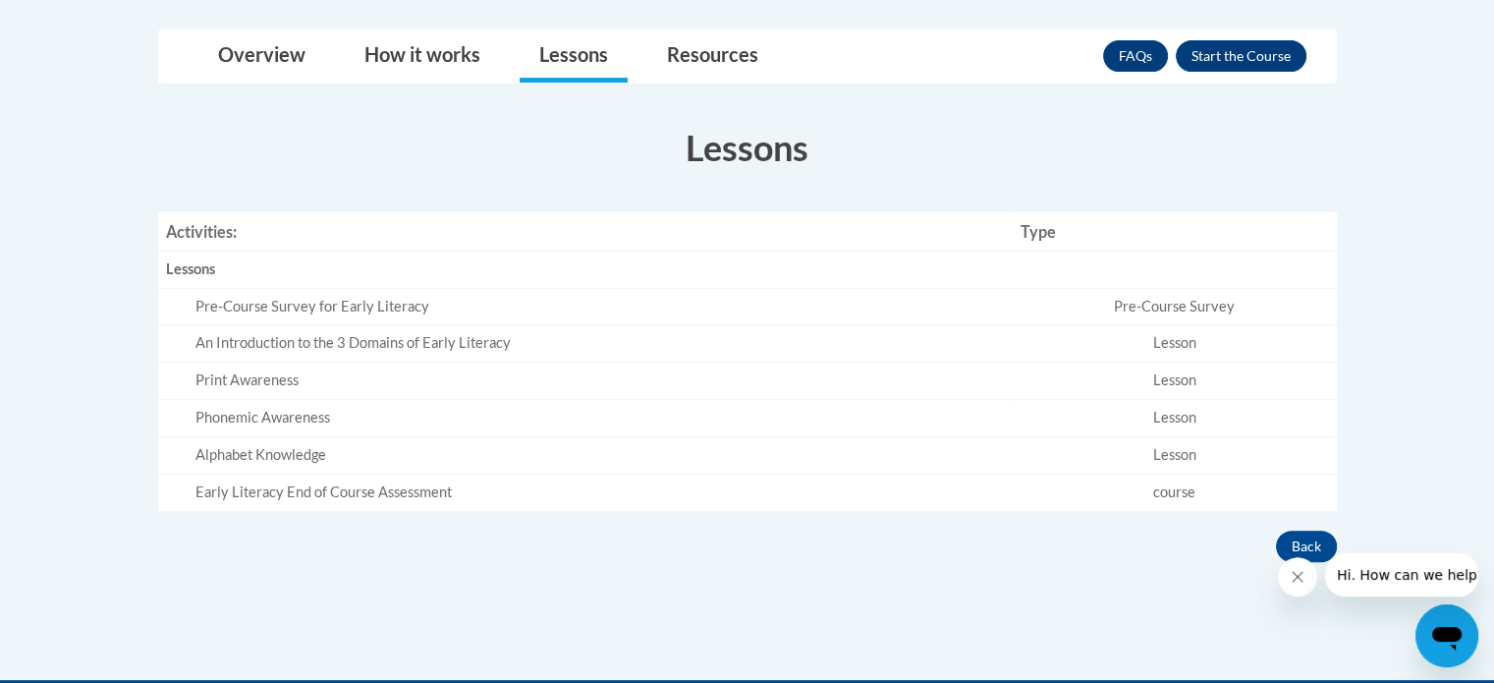
click at [1279, 314] on td "Pre-Course Survey" at bounding box center [1175, 306] width 324 height 37
click at [258, 313] on div "Pre-Course Survey for Early Literacy" at bounding box center [599, 307] width 809 height 21
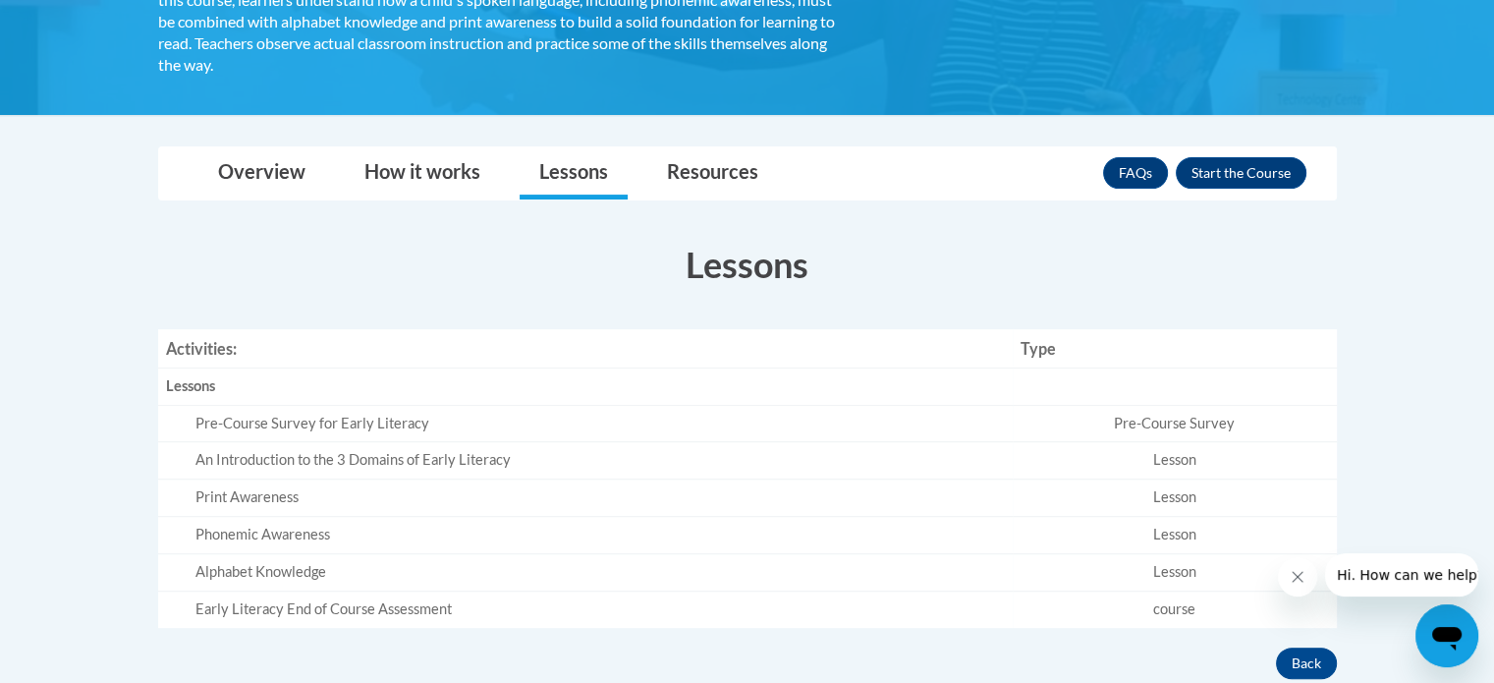
scroll to position [446, 0]
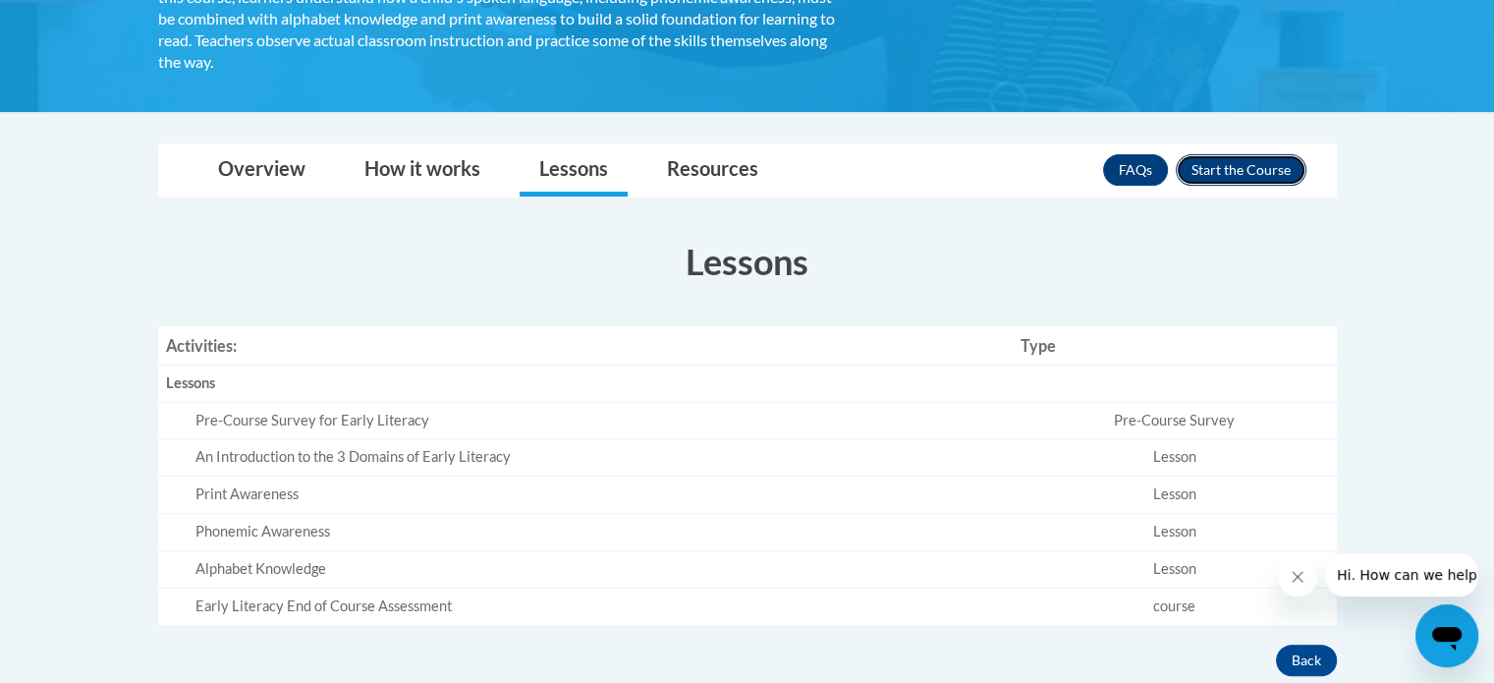
click at [1222, 184] on button "Enroll" at bounding box center [1241, 169] width 131 height 31
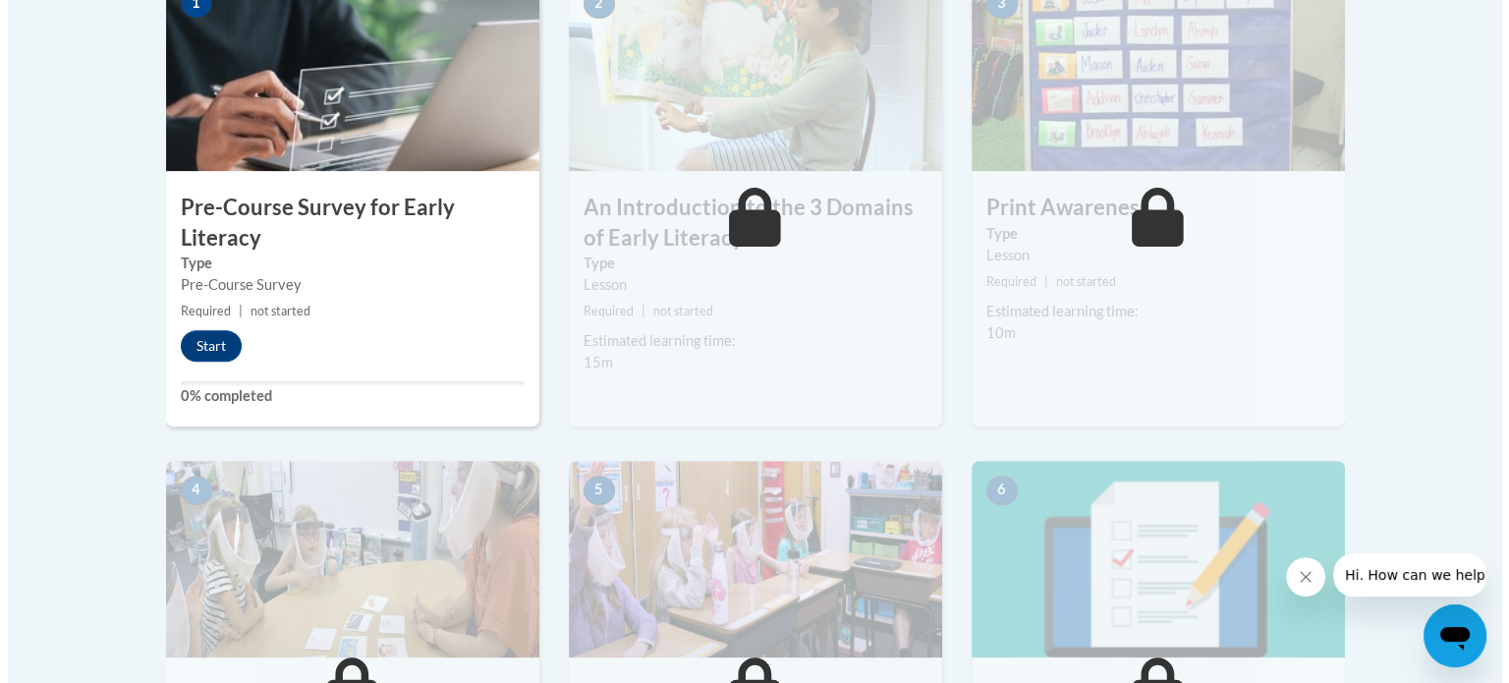
scroll to position [697, 0]
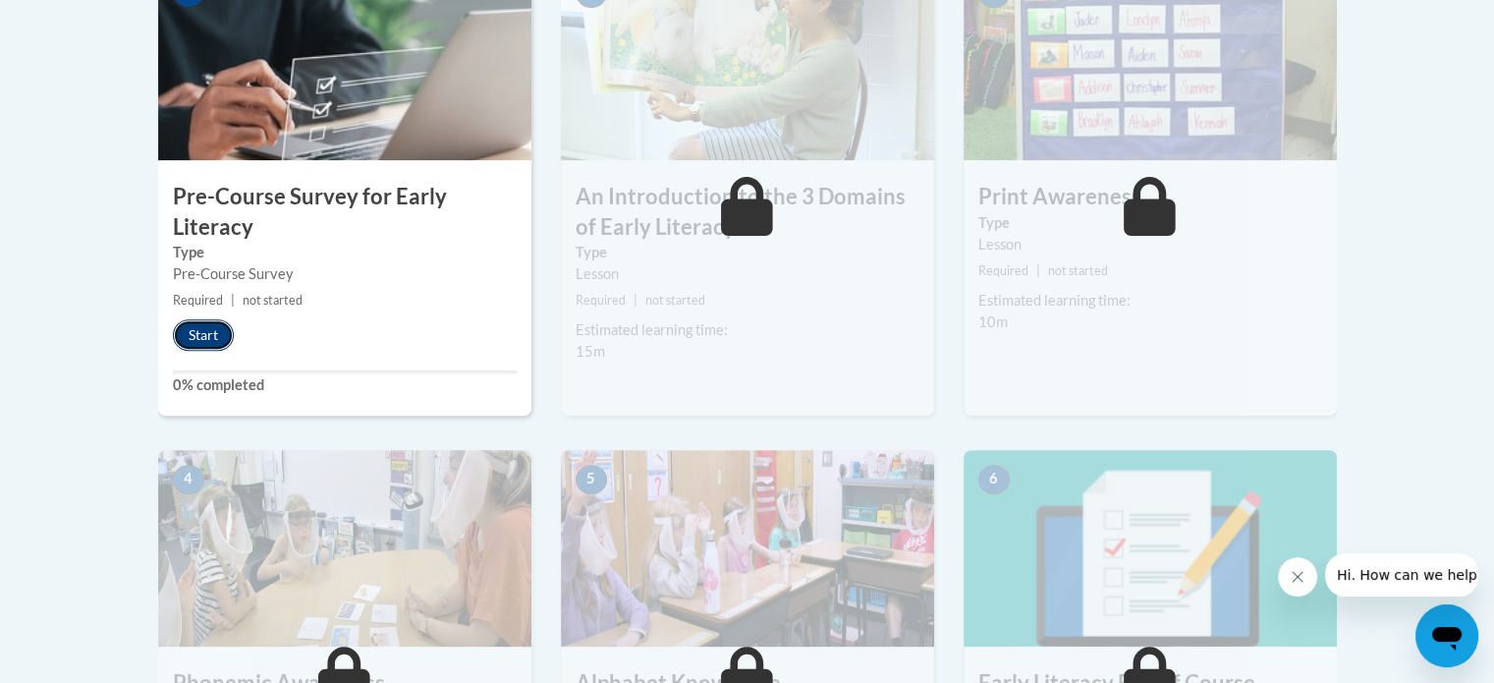
click at [193, 341] on button "Start" at bounding box center [203, 334] width 61 height 31
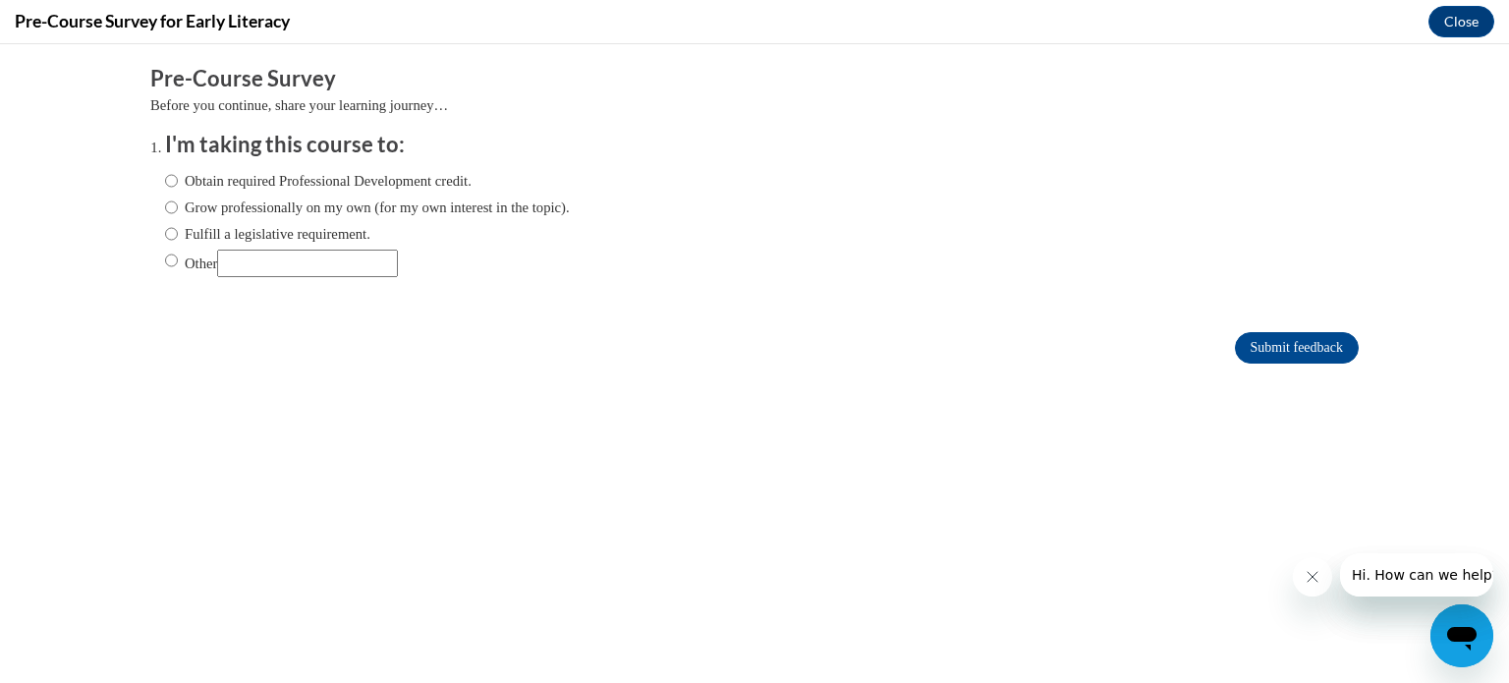
scroll to position [0, 0]
click at [165, 261] on input "Other" at bounding box center [171, 261] width 13 height 22
radio input "true"
click at [263, 267] on input "Other" at bounding box center [307, 264] width 181 height 28
type input "M"
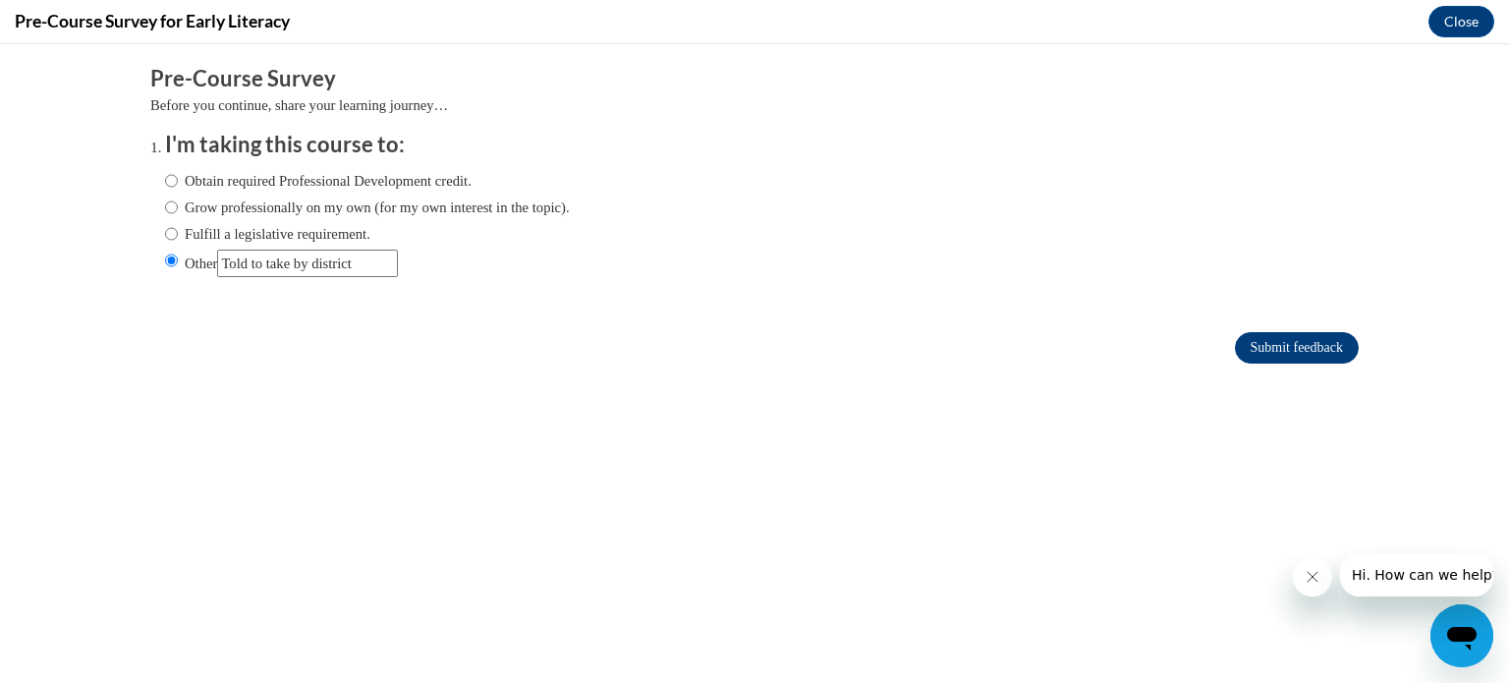
type input "Told to take by district"
click at [1303, 345] on input "Submit feedback" at bounding box center [1297, 347] width 124 height 31
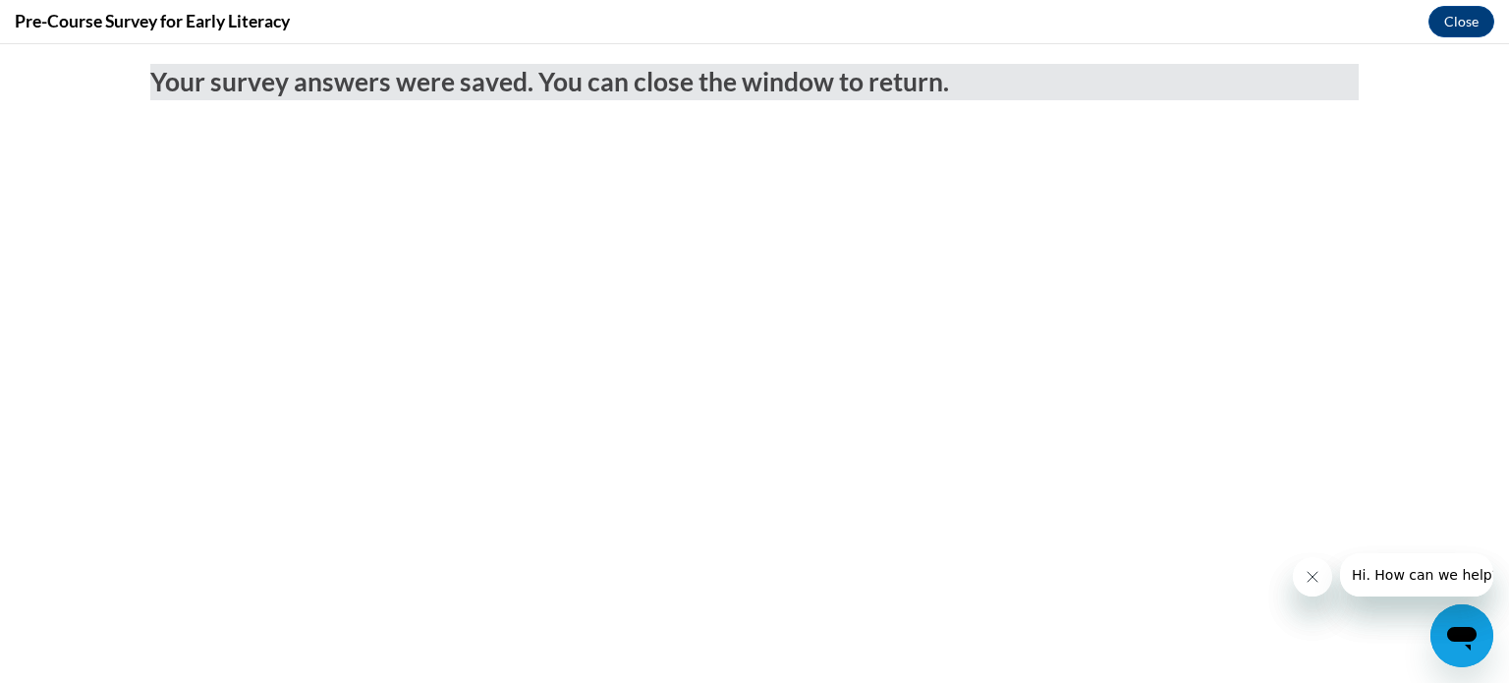
click at [1030, 457] on body "Your survey answers were saved. You can close the window to return." at bounding box center [754, 363] width 1509 height 639
click at [1311, 582] on icon "Close message from company" at bounding box center [1312, 577] width 16 height 16
click at [1311, 575] on icon "Close message from company" at bounding box center [1312, 577] width 10 height 10
click at [1467, 7] on button "Close" at bounding box center [1461, 21] width 66 height 31
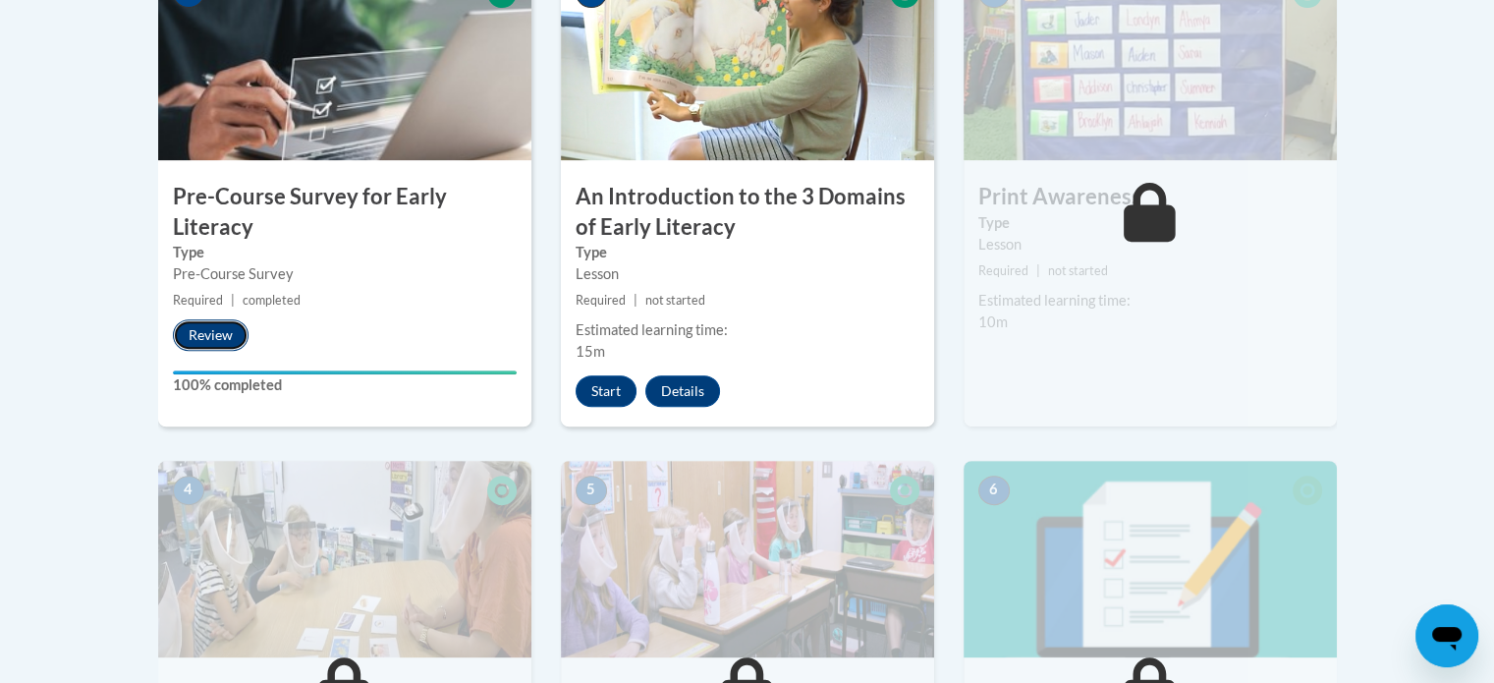
click at [214, 344] on button "Review" at bounding box center [211, 334] width 76 height 31
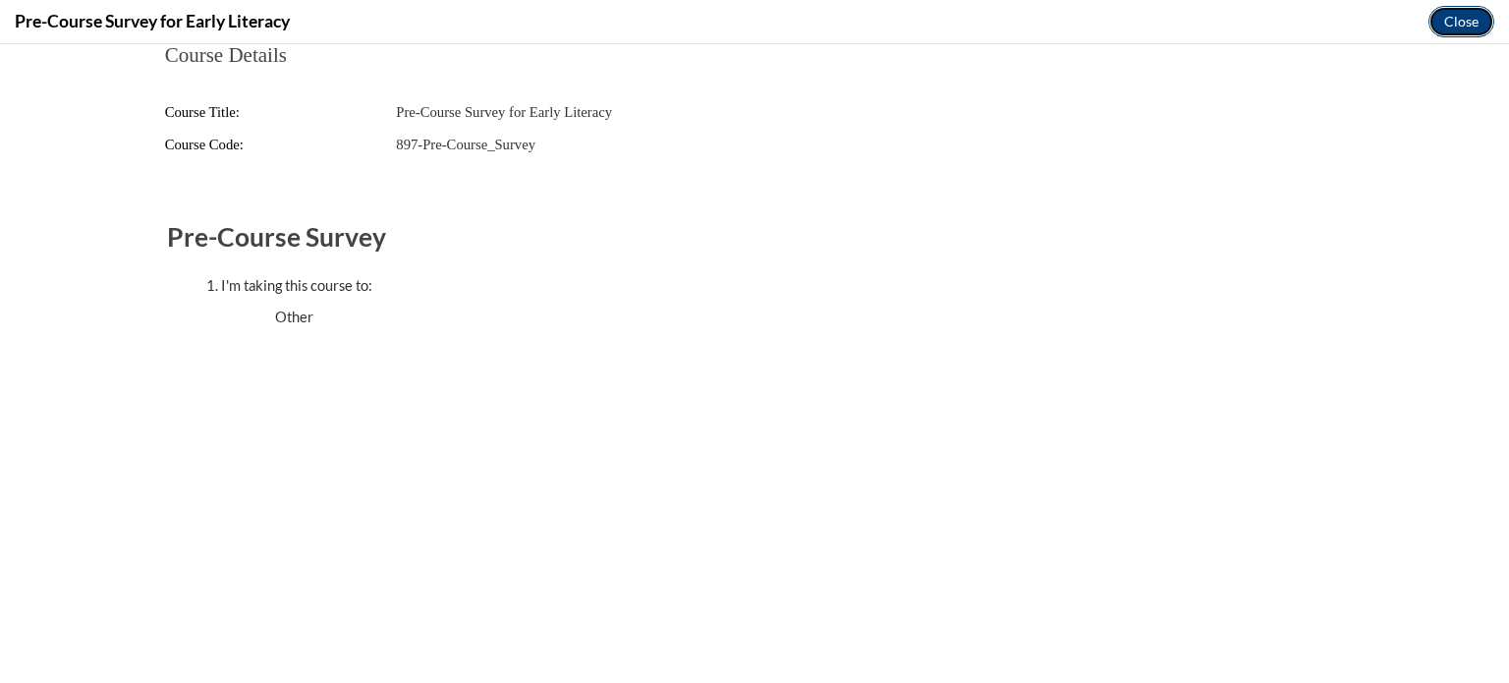
click at [1447, 17] on button "Close" at bounding box center [1461, 21] width 66 height 31
